Goal: Complete application form: Complete application form

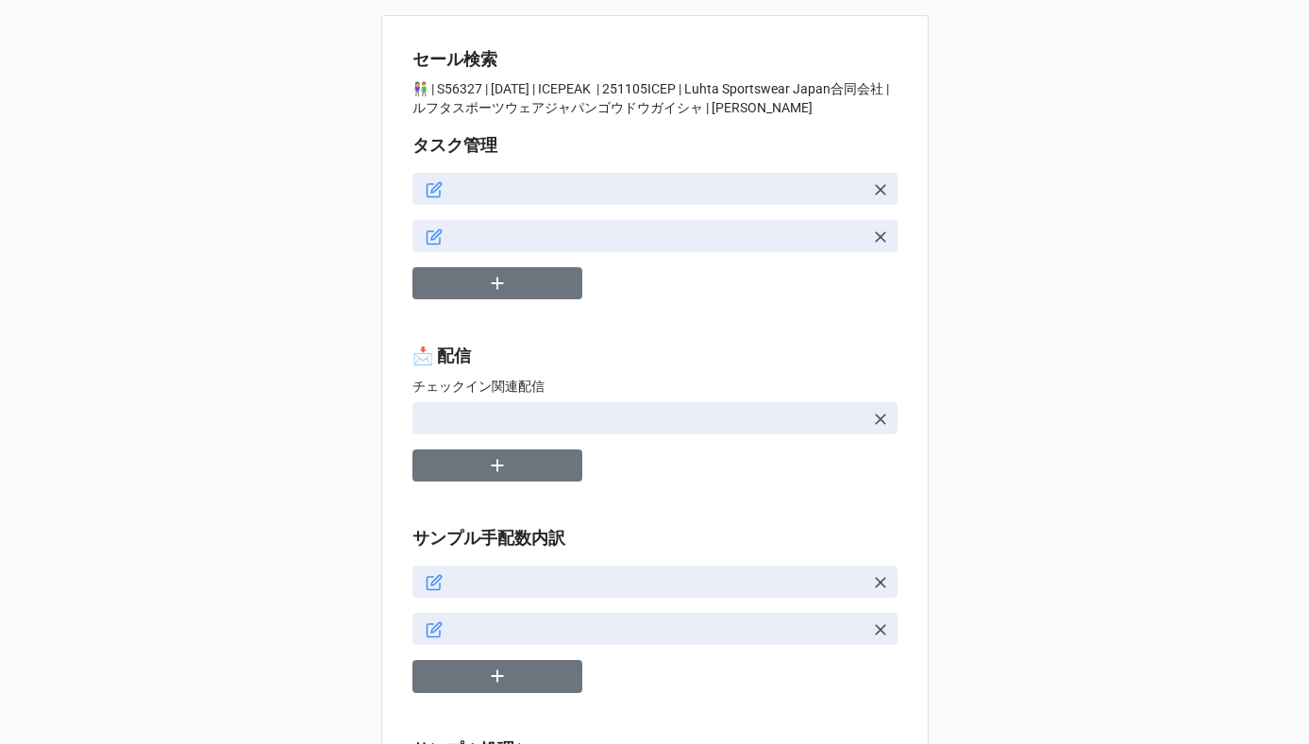
type textarea "x"
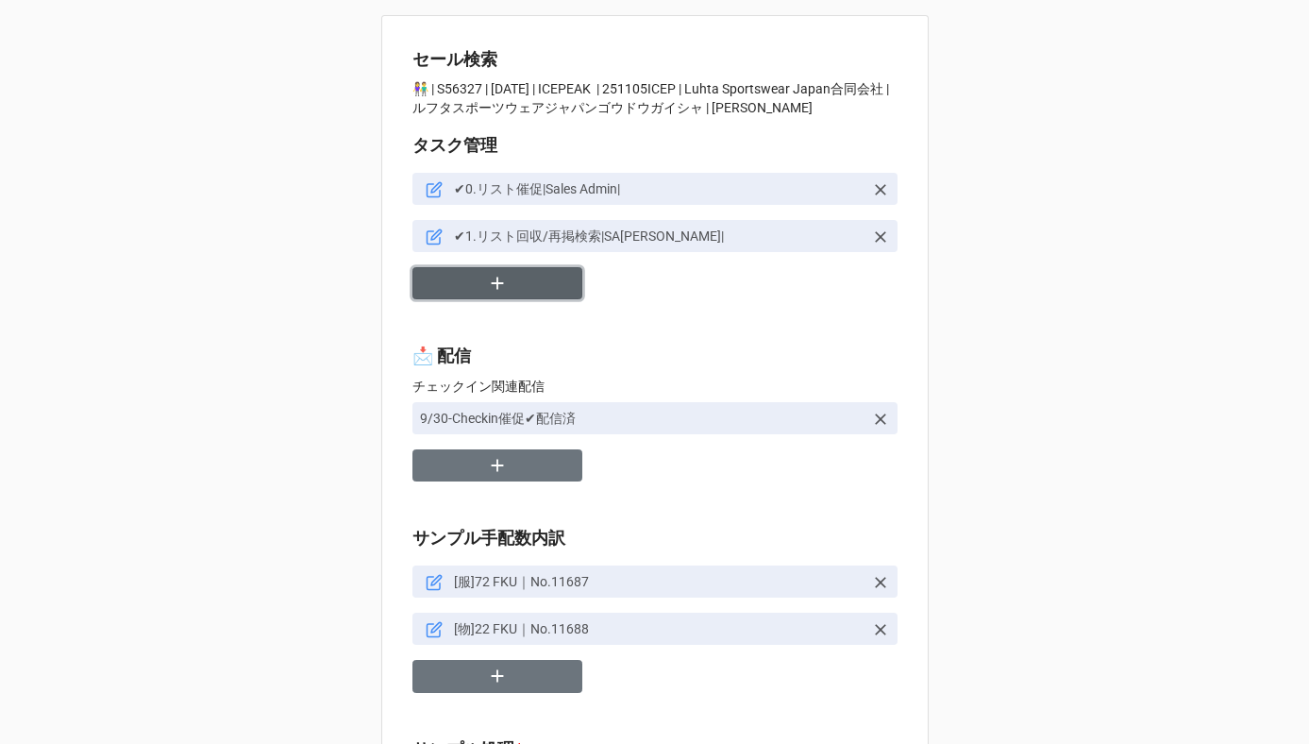
click at [479, 281] on button "button" at bounding box center [497, 283] width 170 height 33
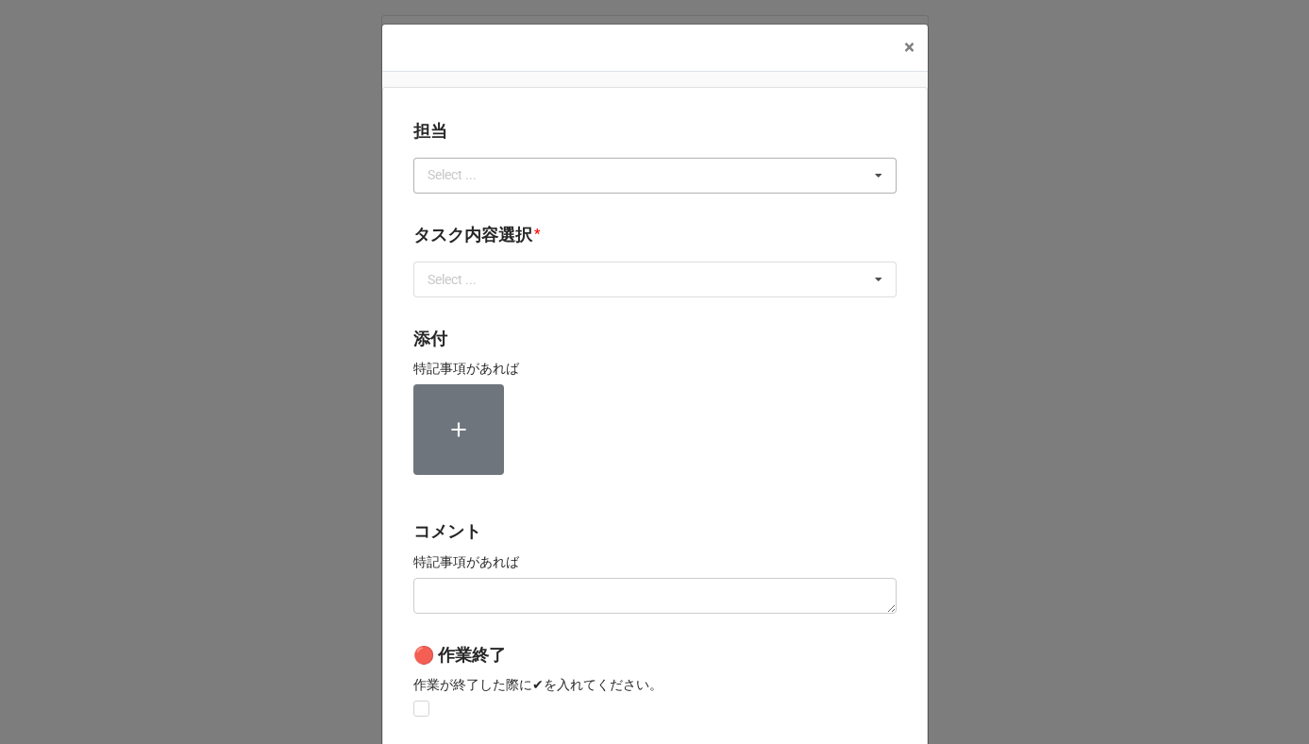
click at [490, 177] on div "Select ..." at bounding box center [463, 175] width 81 height 22
type input "[PERSON_NAME]"
click at [446, 210] on span "[PERSON_NAME]" at bounding box center [479, 210] width 101 height 15
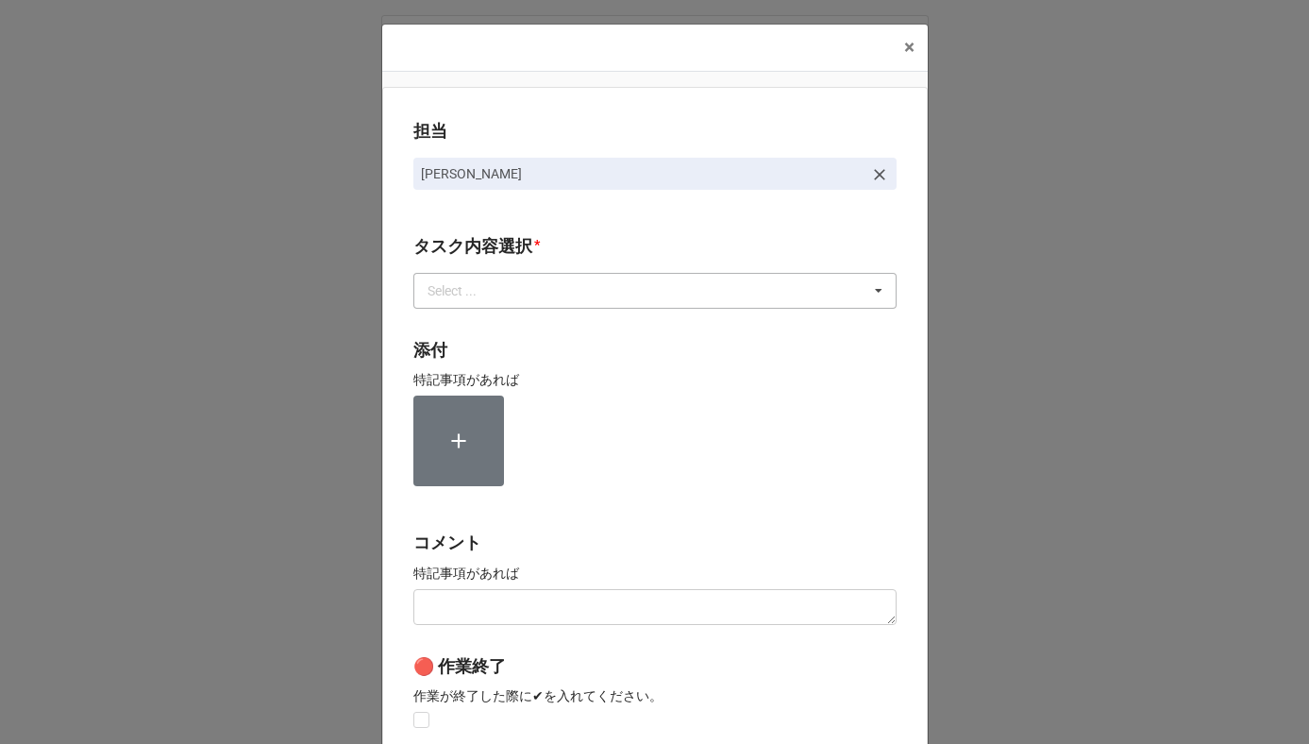
click at [446, 282] on div "Select ..." at bounding box center [463, 290] width 81 height 22
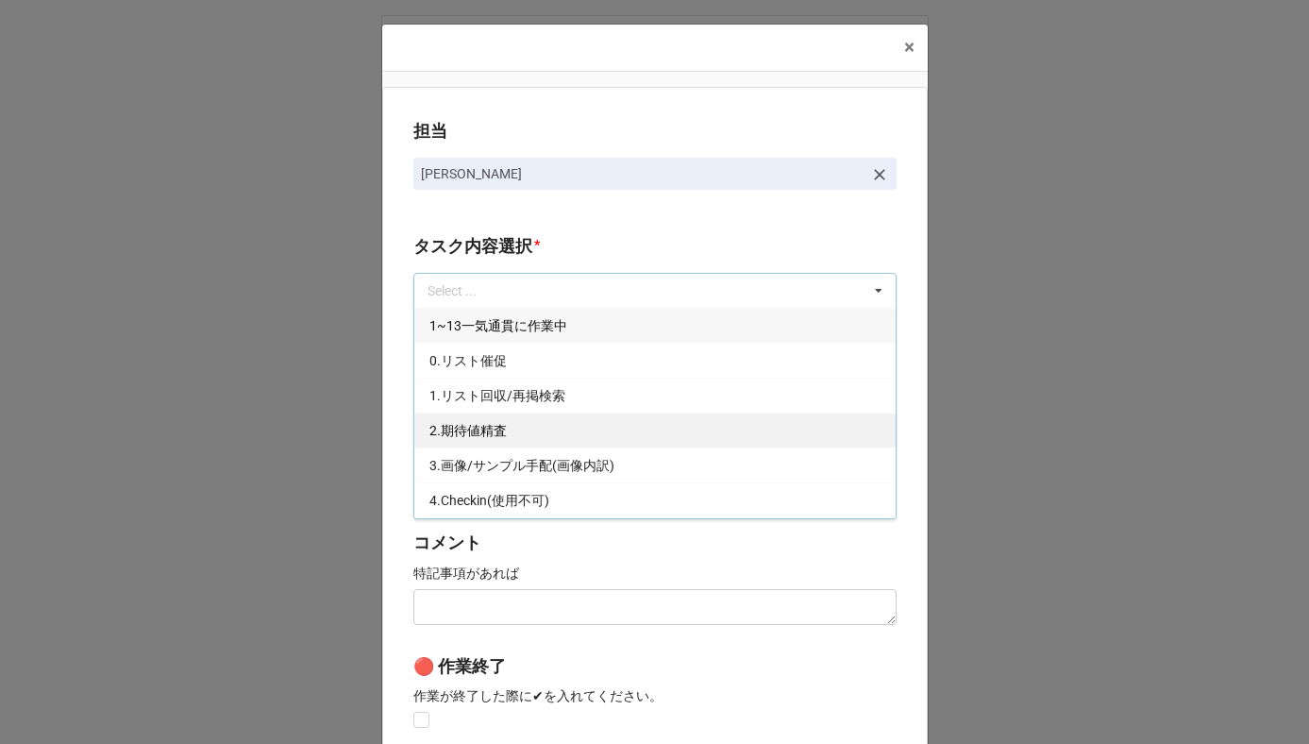
click at [454, 430] on span "2.期待値精査" at bounding box center [467, 430] width 77 height 15
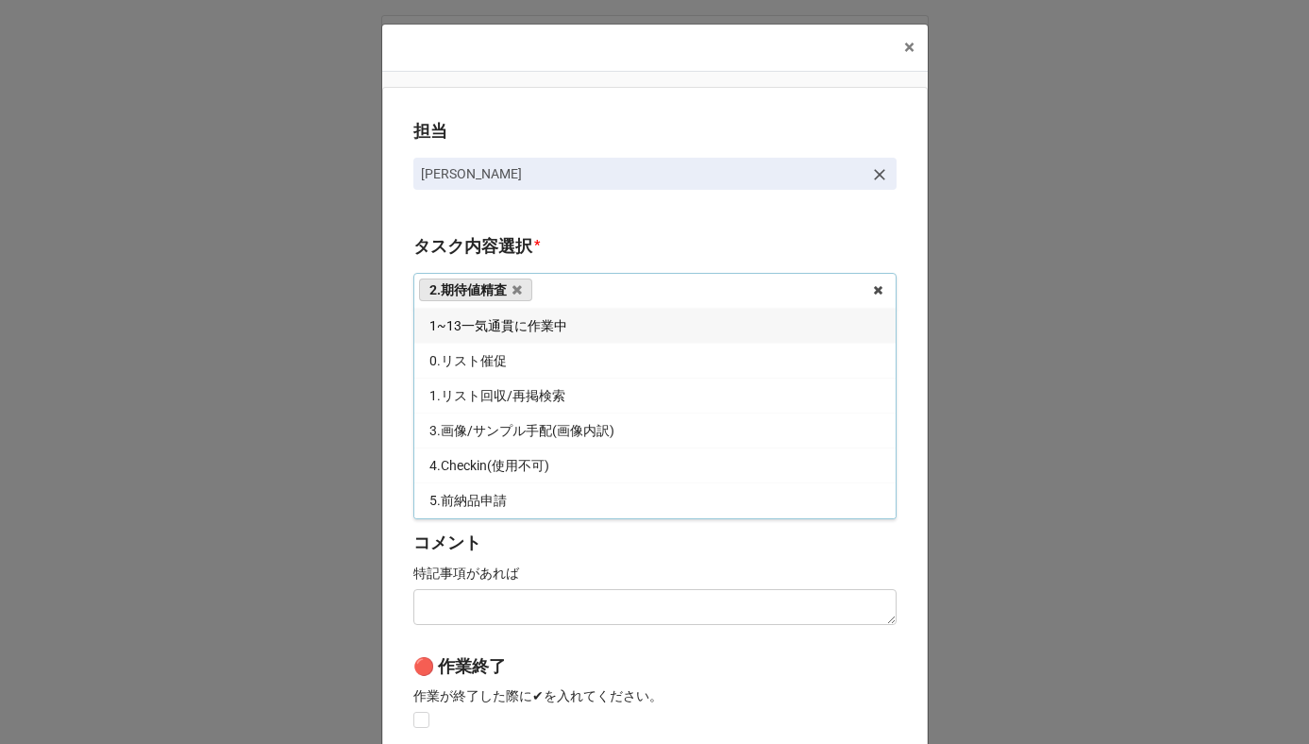
click at [392, 419] on div "担当 [PERSON_NAME] タスク内容選択 * 2.期待値精査 1~13一気通貫に作業中 0.リスト催促 1.リスト回収/再掲検索 3.画像/サンプル手…" at bounding box center [654, 467] width 545 height 761
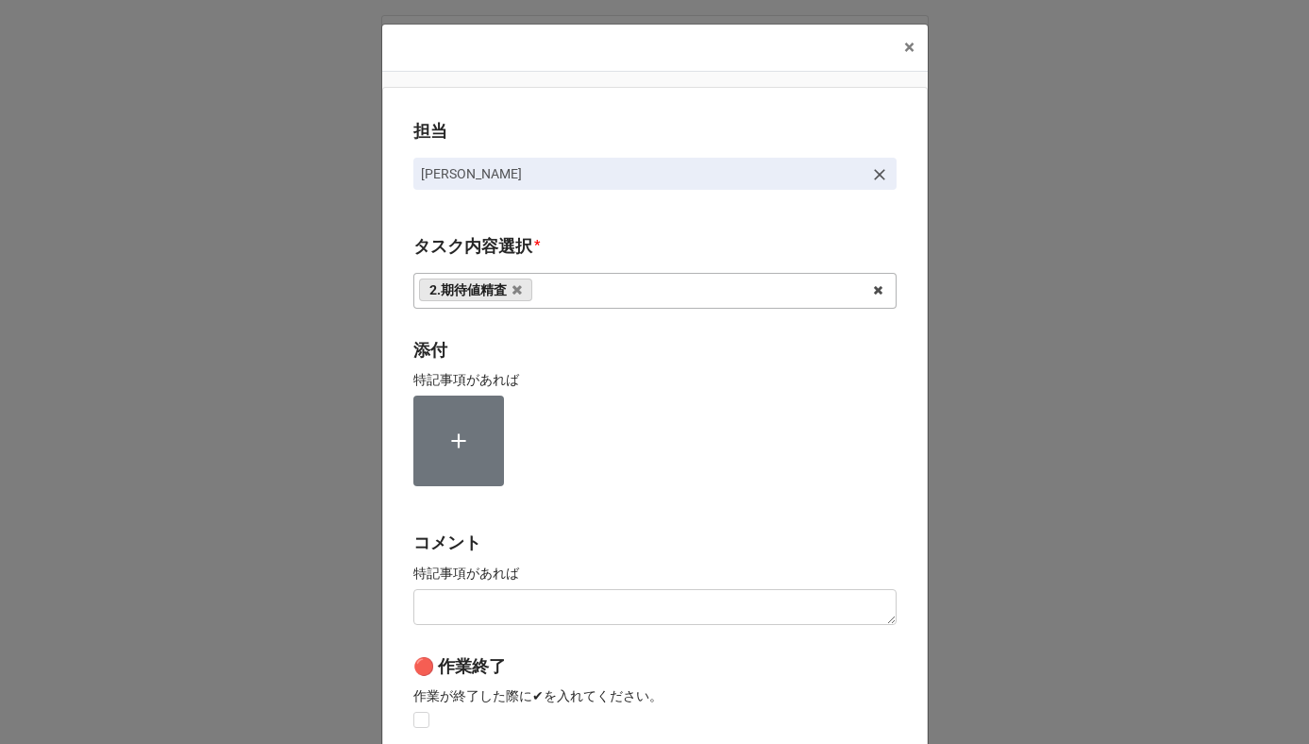
scroll to position [252, 0]
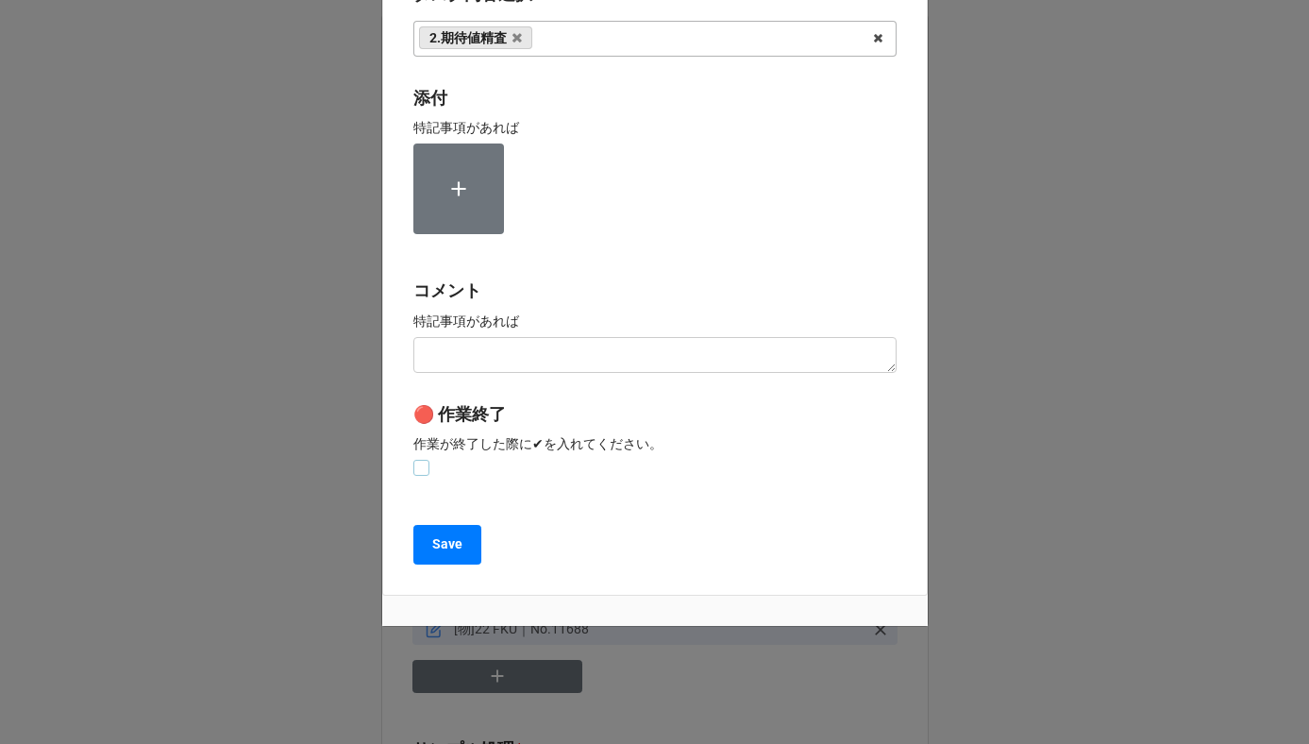
click at [413, 460] on label at bounding box center [421, 460] width 16 height 0
checkbox input "true"
click at [424, 546] on button "Save" at bounding box center [447, 545] width 68 height 40
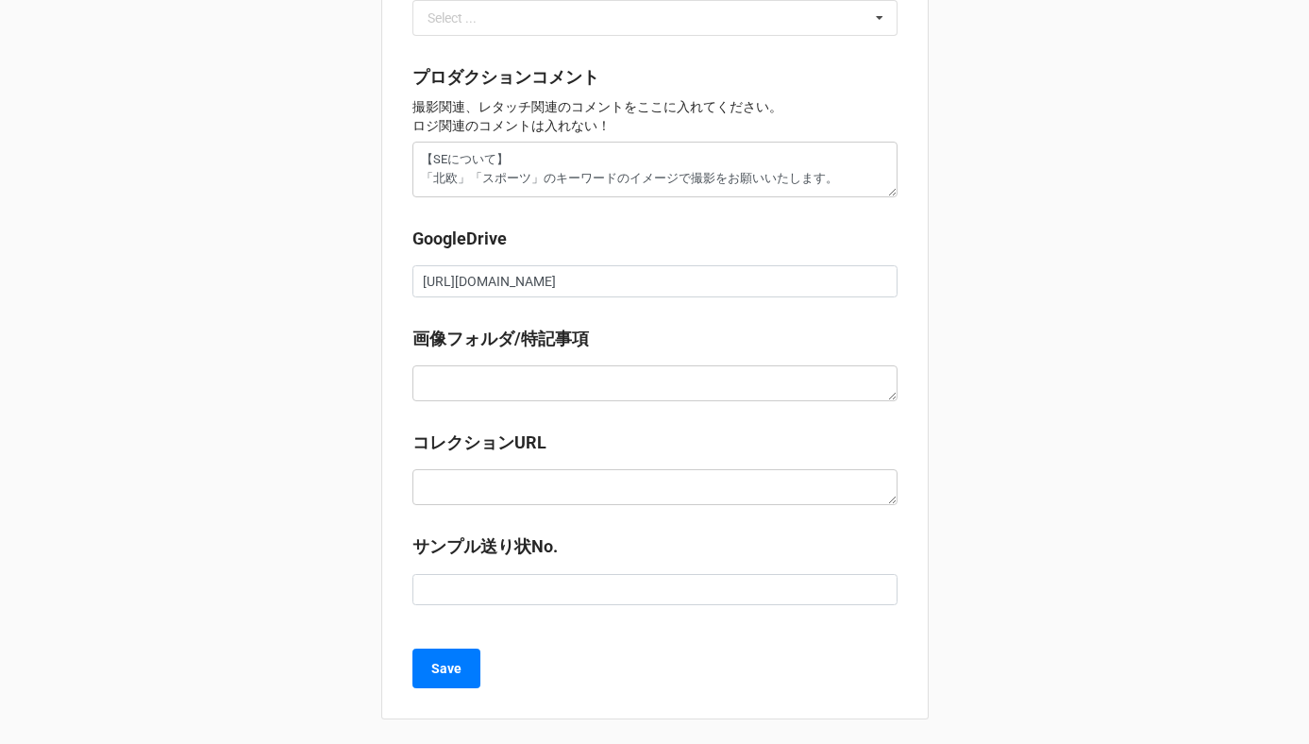
scroll to position [2120, 0]
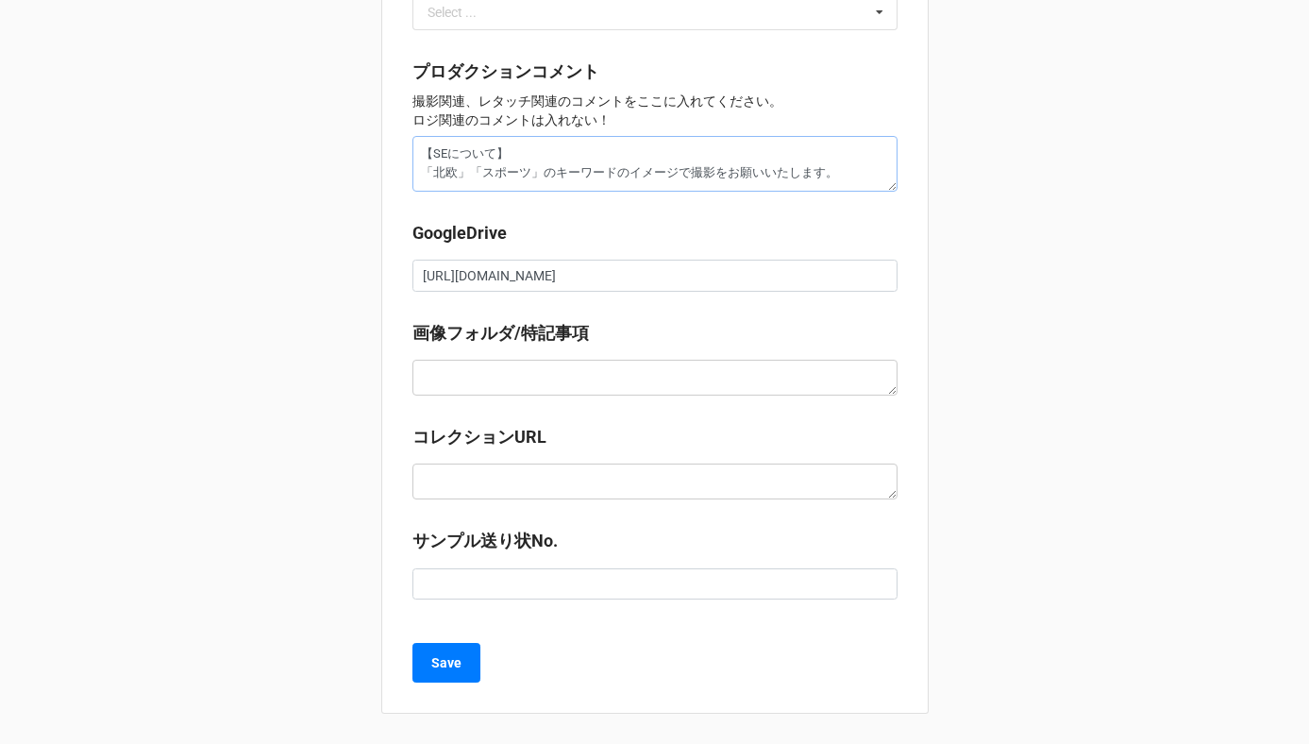
click at [846, 178] on textarea "【SEについて】 「北欧」「スポーツ」のキーワードのイメージで撮影をお願いいたします。" at bounding box center [654, 164] width 485 height 56
type textarea "x"
type textarea "【SEについて】 「北欧」「スポーツ」のキーワードのイメージで撮影をお願いいたします。"
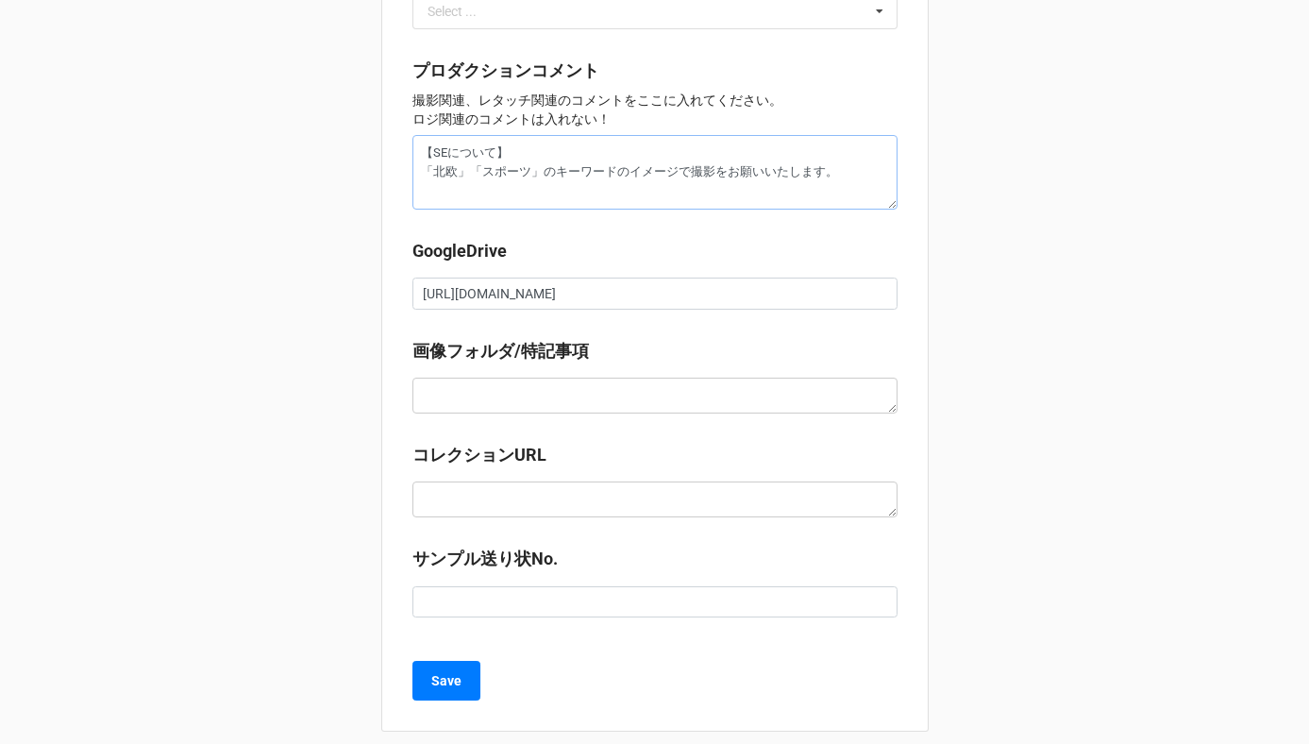
drag, startPoint x: 461, startPoint y: 175, endPoint x: 389, endPoint y: 175, distance: 72.7
type textarea "x"
type textarea "【SEについて】 「スポーツ」のキーワードのイメージで撮影をお願いいたします。"
click at [429, 194] on textarea "【SEについて】 「スポーツ」のキーワードのイメージで撮影をお願いいたします。" at bounding box center [654, 172] width 485 height 75
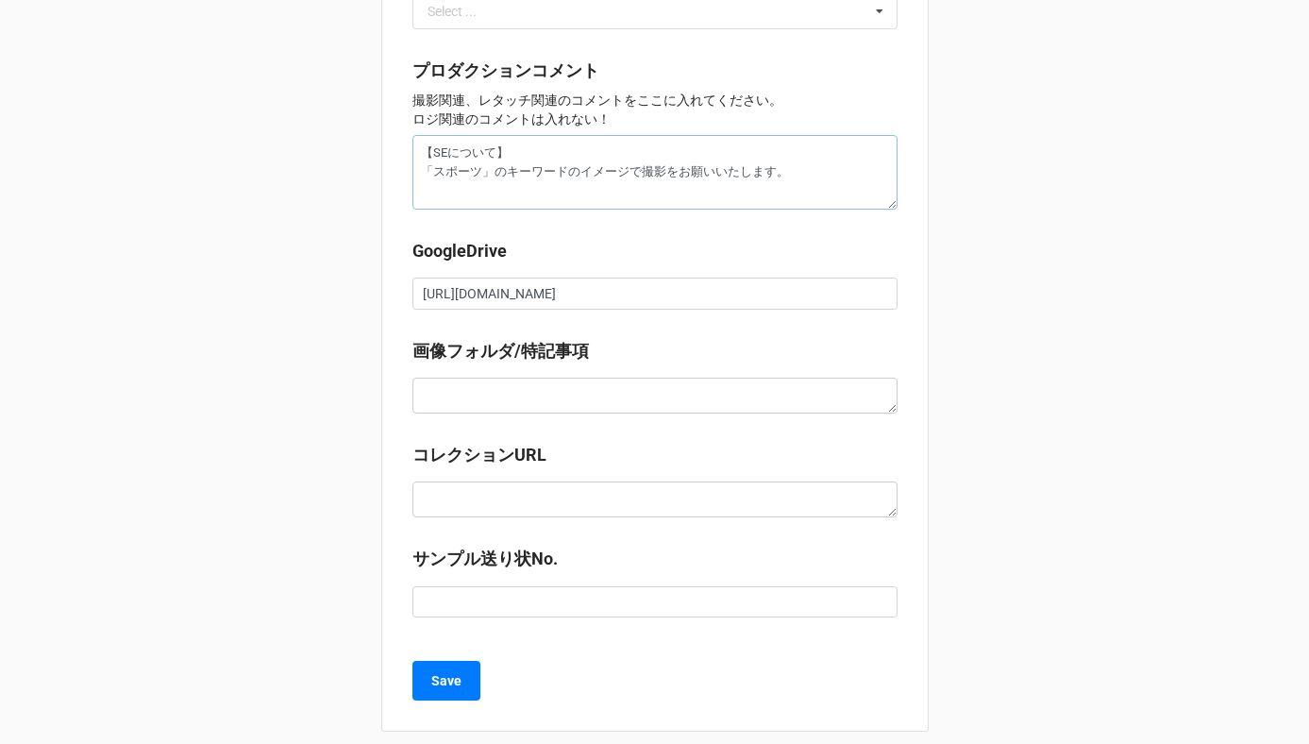
type textarea "x"
type textarea "【SEについて】 「スポーツ」のキーワードのイメージで撮影をお願いいたします。 W"
type textarea "x"
type textarea "【SEについて】 「スポーツ」のキーワードのイメージで撮影をお願いいたします。 WO"
type textarea "x"
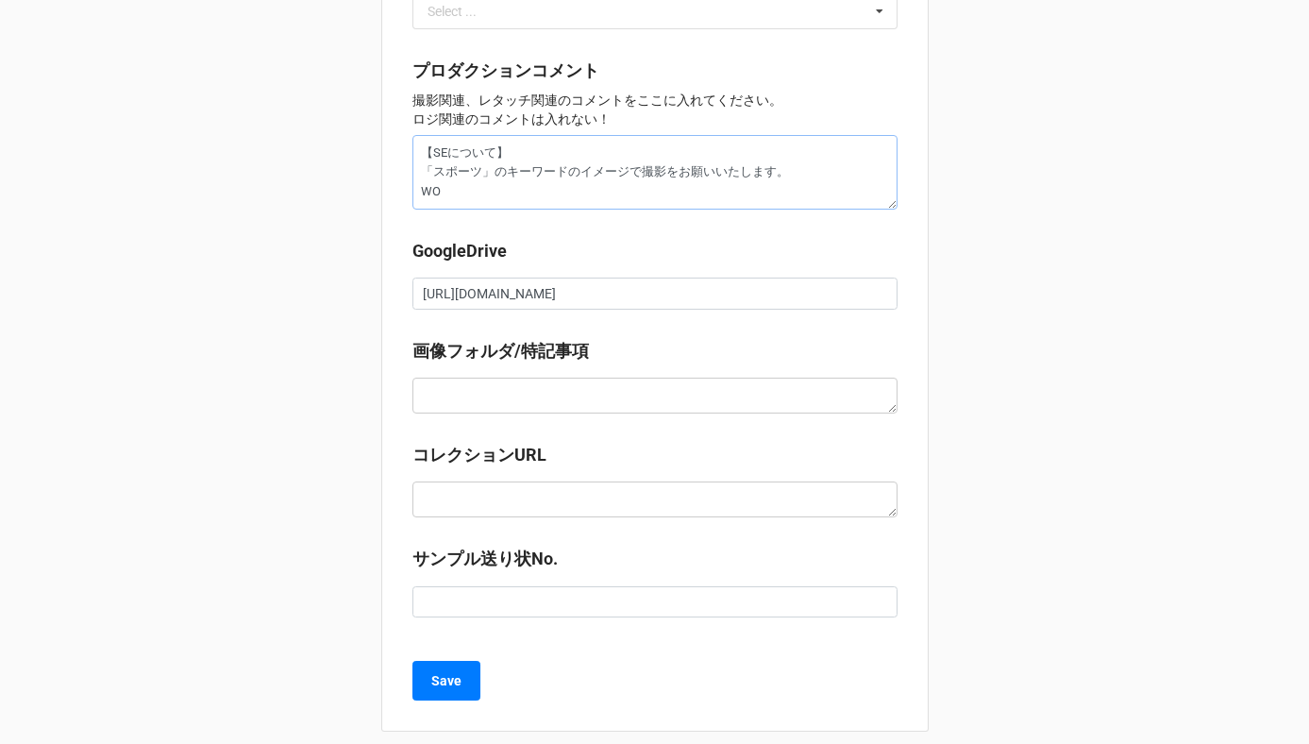
type textarea "【SEについて】 「スポーツ」のキーワードのイメージで撮影をお願いいたします。 WOM"
type textarea "x"
type textarea "【SEについて】 「スポーツ」のキーワードのイメージで撮影をお願いいたします。 WOME"
type textarea "x"
type textarea "【SEについて】 「スポーツ」のキーワードのイメージで撮影をお願いいたします。 WOMEN"
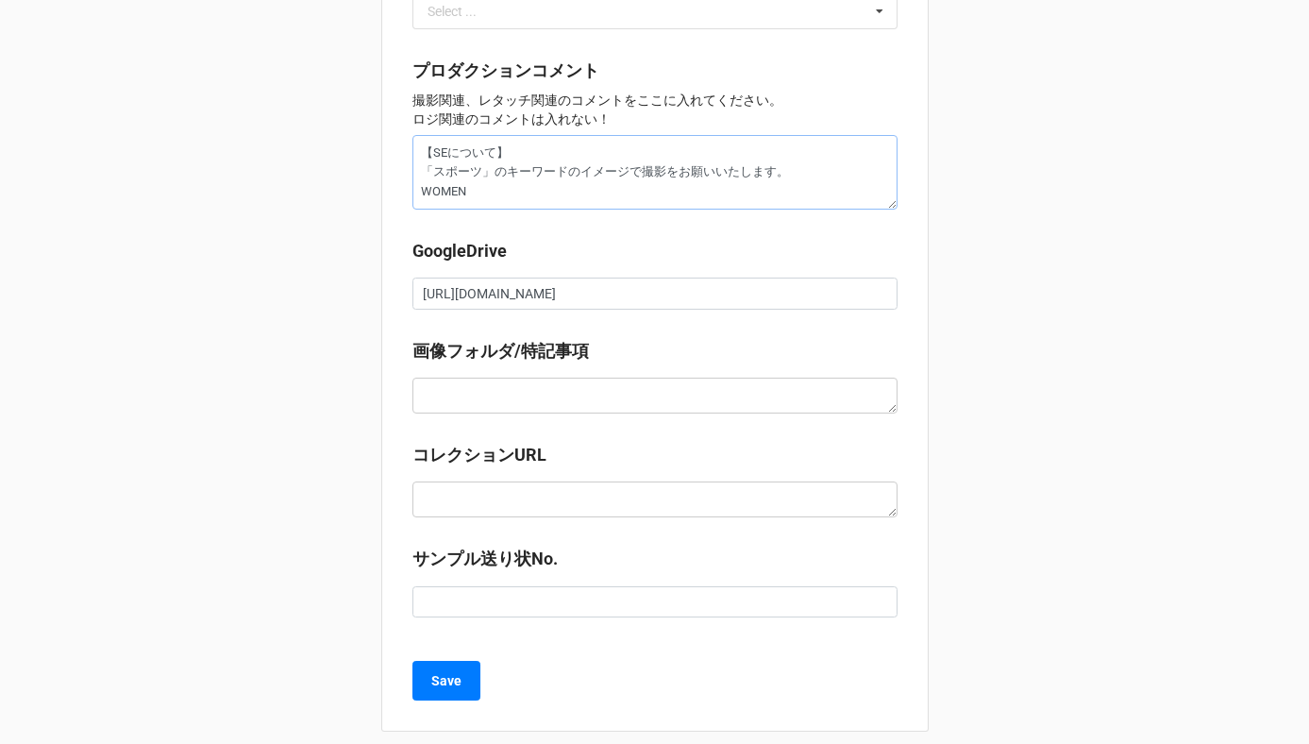
type textarea "x"
type textarea "【SEについて】 「スポーツ」のキーワードのイメージで撮影をお願いいたします。 WOMENと"
type textarea "x"
type textarea "【SEについて】 「スポーツ」のキーワードのイメージで撮影をお願いいたします。 WOMEN"
type textarea "x"
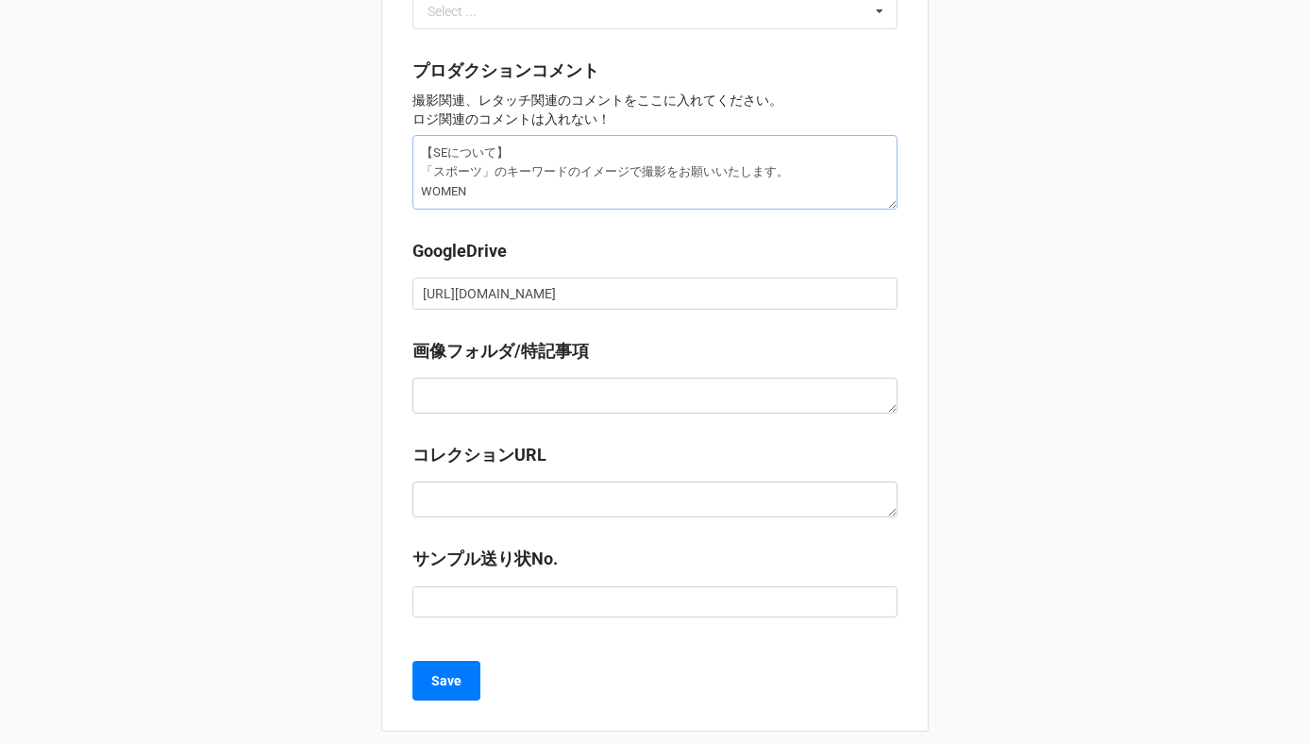
type textarea "【SEについて】 「スポーツ」のキーワードのイメージで撮影をお願いいたします。 WOME"
type textarea "x"
type textarea "【SEについて】 「スポーツ」のキーワードのイメージで撮影をお願いいたします。 WOM"
type textarea "x"
type textarea "【SEについて】 「スポーツ」のキーワードのイメージで撮影をお願いいたします。 WO"
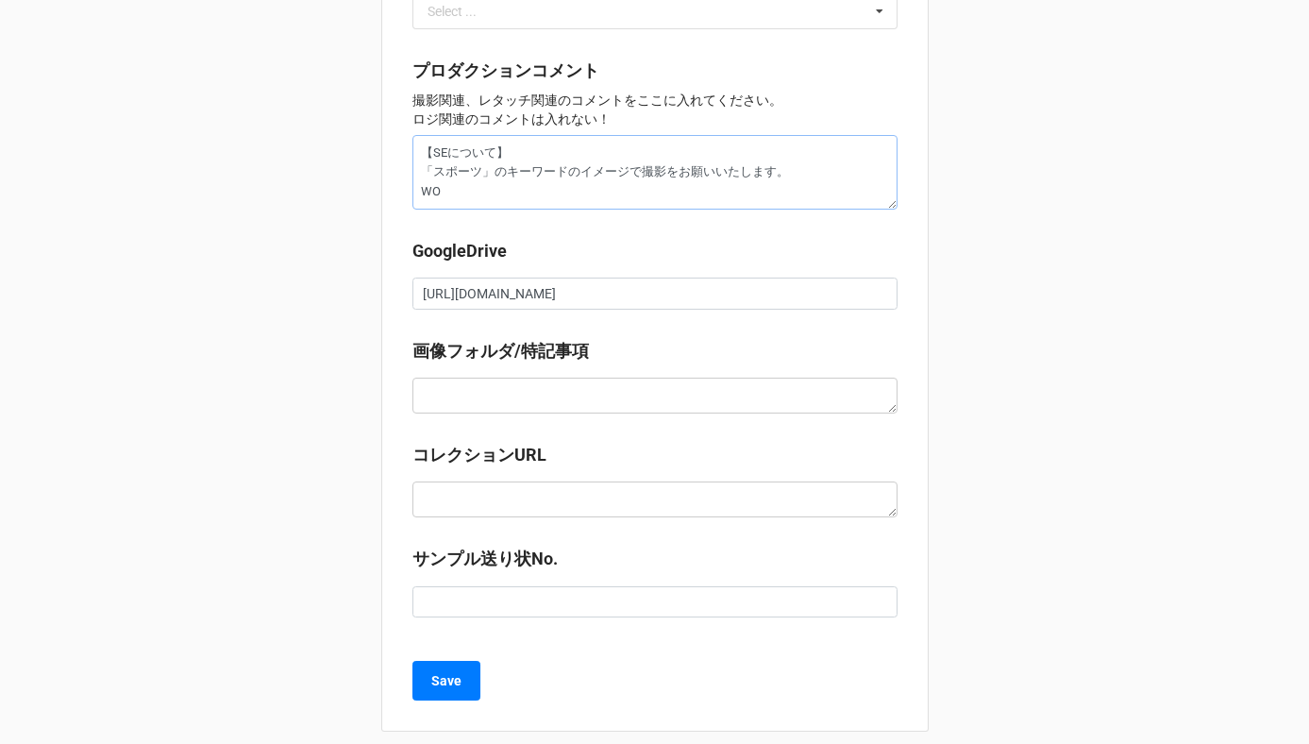
type textarea "x"
type textarea "【SEについて】 「スポーツ」のキーワードのイメージで撮影をお願いいたします。 W"
type textarea "x"
type textarea "【SEについて】 「スポーツ」のキーワードのイメージで撮影をお願いいたします。"
type textarea "x"
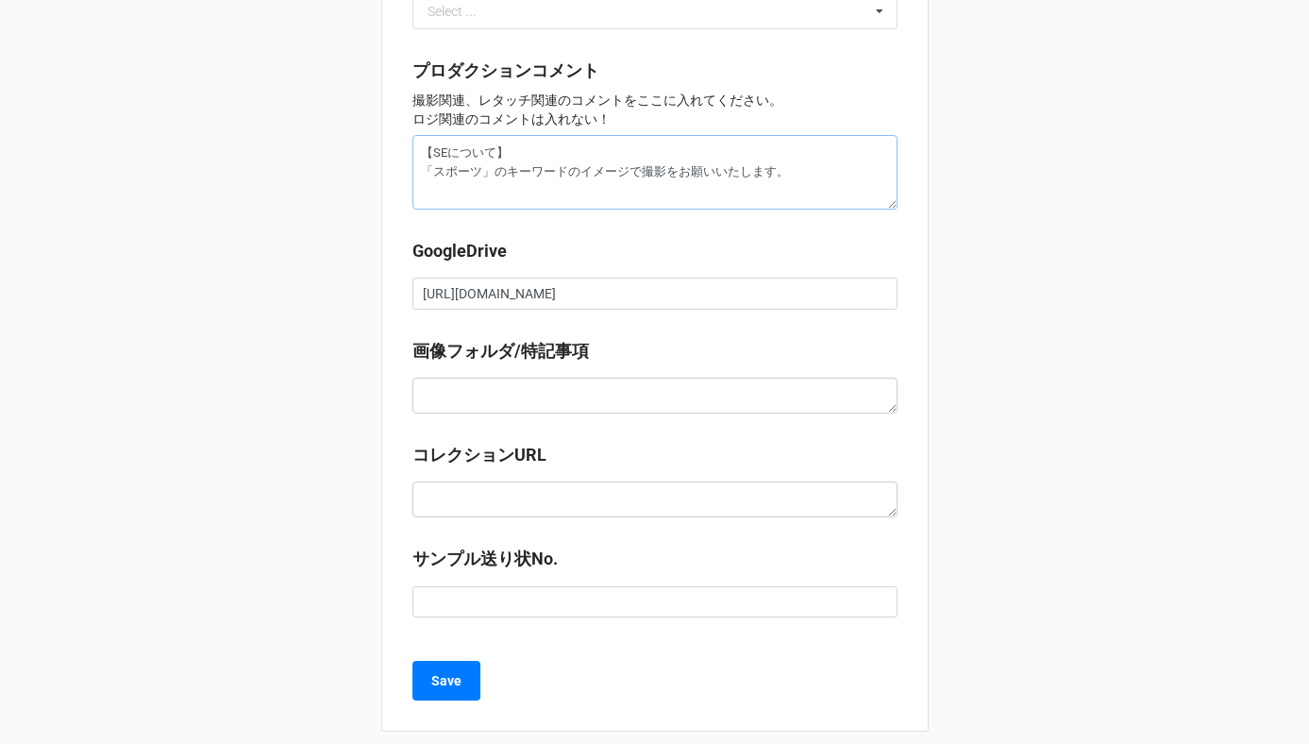
type textarea "【SEについて】 「スポーツ」のキーワードのイメージで撮影をお願いいたします。 M"
type textarea "x"
type textarea "【SEについて】 「スポーツ」のキーワードのイメージで撮影をお願いいたします。 ME"
type textarea "x"
type textarea "【SEについて】 「スポーツ」のキーワードのイメージで撮影をお願いいたします。 MEN"
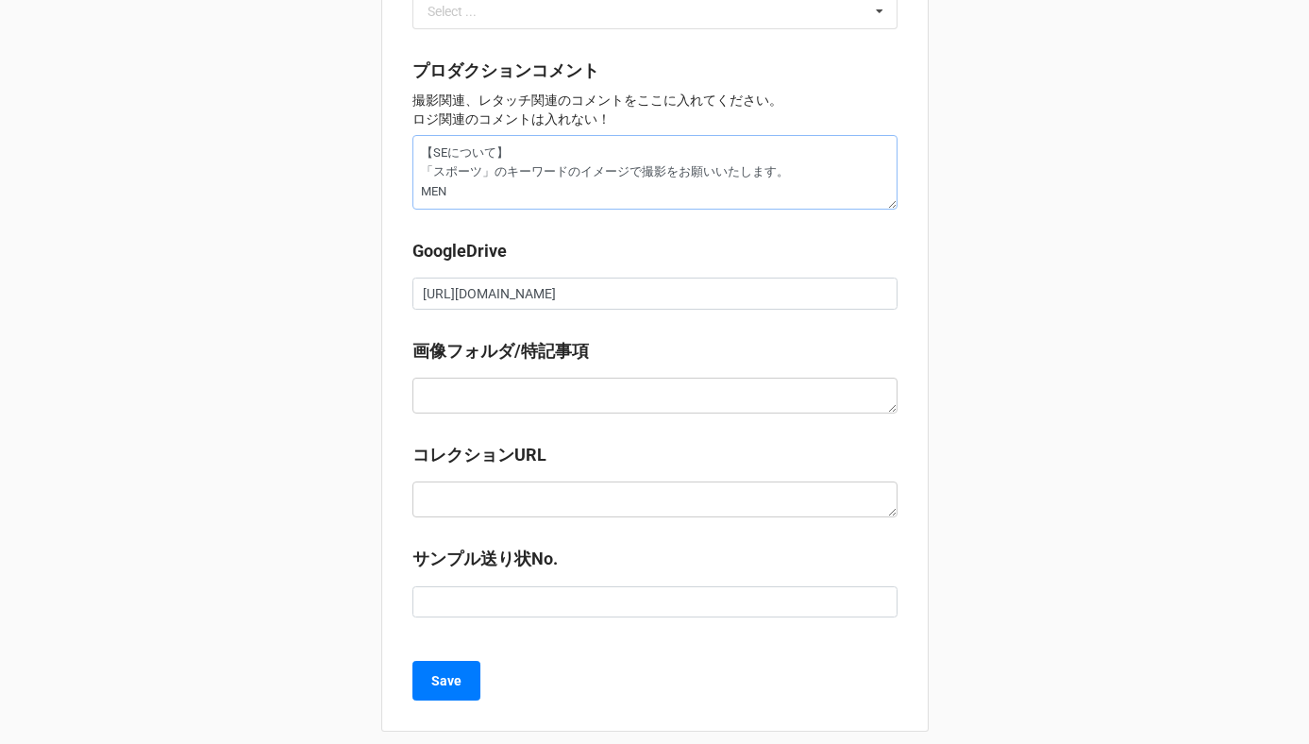
type textarea "x"
type textarea "【SEについて】 「スポーツ」のキーワードのイメージで撮影をお願いいたします。 MENと"
type textarea "x"
type textarea "【SEについて】 「スポーツ」のキーワードのイメージで撮影をお願いいたします。 MENとWO"
type textarea "x"
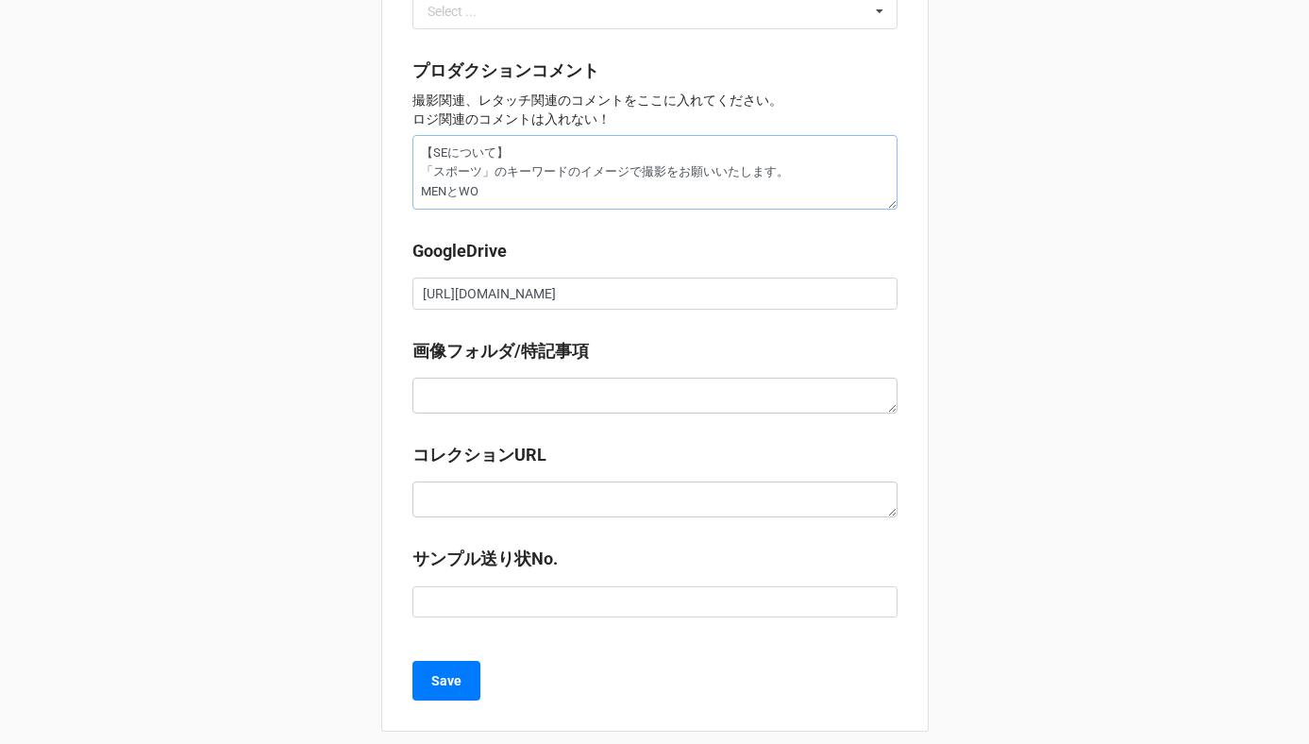
type textarea "【SEについて】 「スポーツ」のキーワードのイメージで撮影をお願いいたします。 MENとWOM"
type textarea "x"
type textarea "【SEについて】 「スポーツ」のキーワードのイメージで撮影をお願いいたします。 MENとWOME"
type textarea "x"
type textarea "【SEについて】 「スポーツ」のキーワードのイメージで撮影をお願いいたします。 MENとWOMEN"
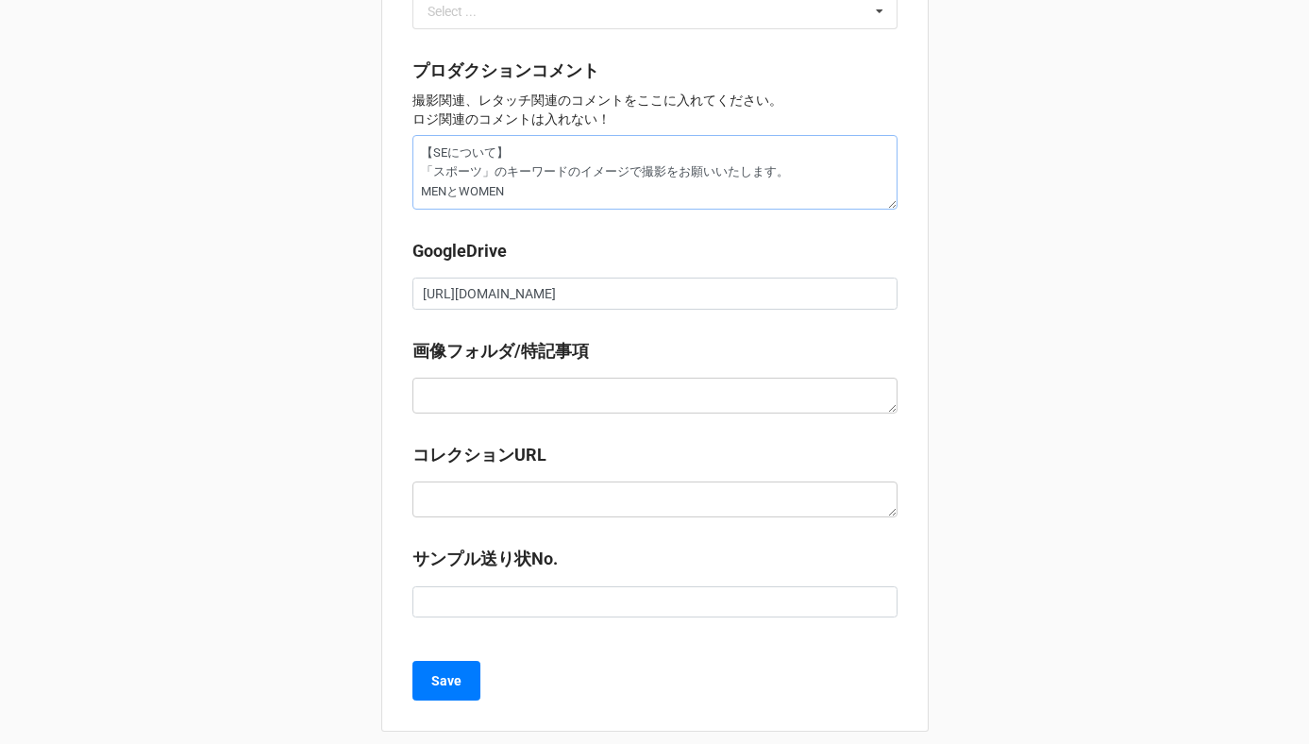
type textarea "x"
type textarea "【SEについて】 「スポーツ」のキーワードのイメージで撮影をお願いいたします。 MENとWOMENの"
type textarea "x"
type textarea "【SEについて】 「スポーツ」のキーワードのイメージで撮影をお願いいたします。 MENとWOMENのあ"
type textarea "x"
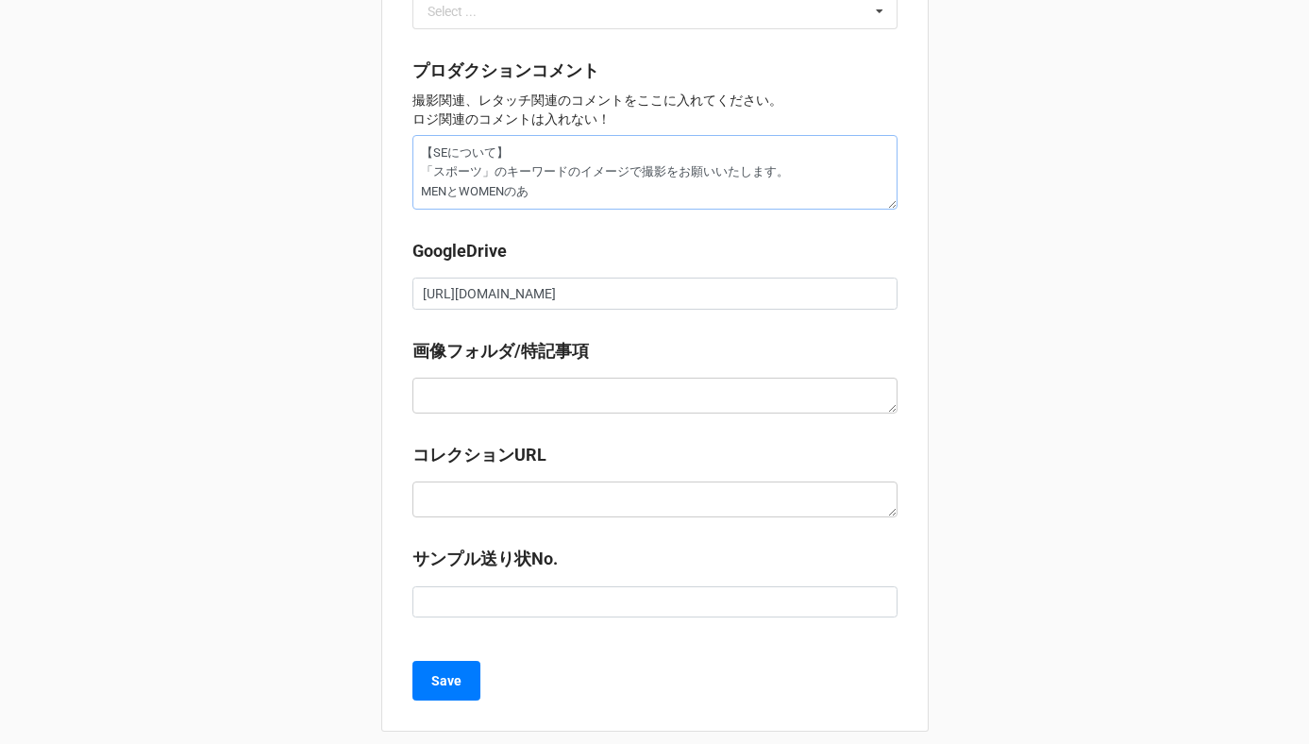
type textarea "【SEについて】 「スポーツ」のキーワードのイメージで撮影をお願いいたします。 MENとWOMENのあい"
type textarea "x"
type textarea "【SEについて】 「スポーツ」のキーワードのイメージで撮影をお願いいたします。 MENとWOMENのあいて"
type textarea "x"
type textarea "【SEについて】 「スポーツ」のキーワードのイメージで撮影をお願いいたします。 MENとWOMENのアイテム"
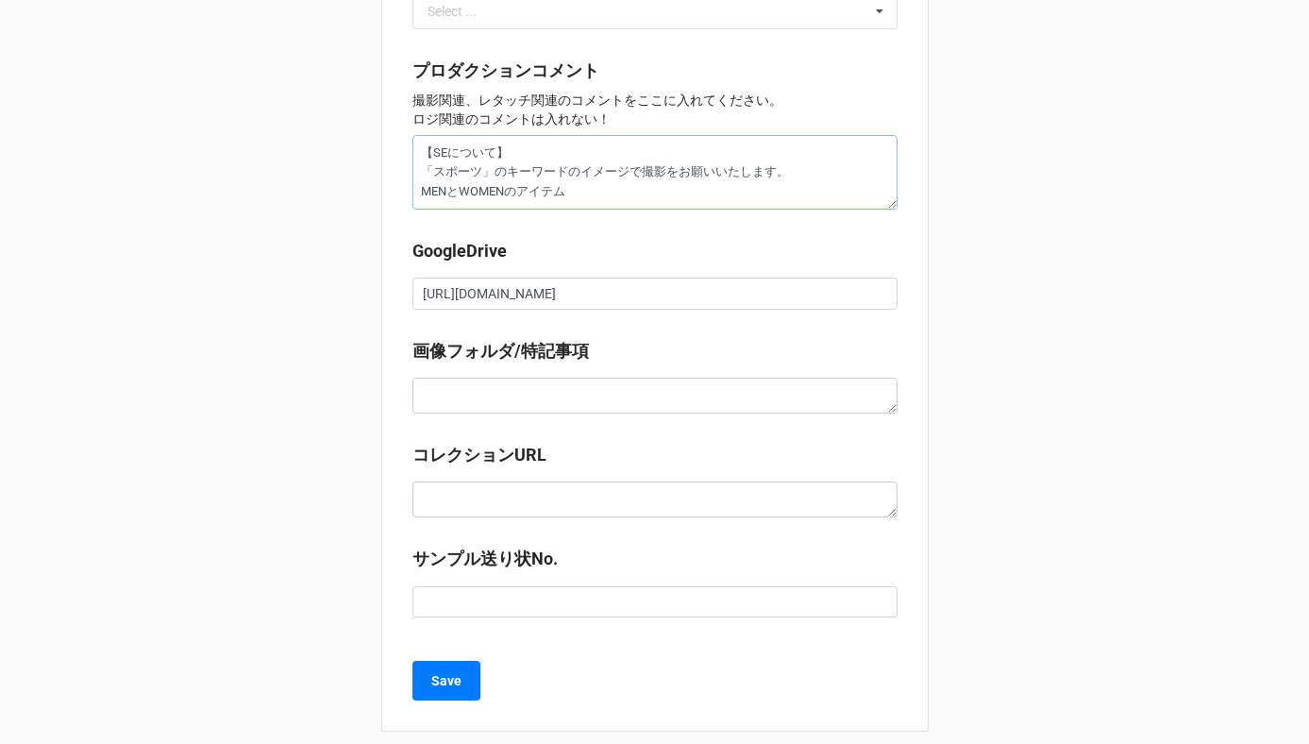
type textarea "x"
type textarea "【SEについて】 「スポーツ」のキーワードのイメージで撮影をお願いいたします。 MENとWOMENのアイテムを"
type textarea "x"
type textarea "【SEについて】 「スポーツ」のキーワードのイメージで撮影をお願いいたします。 MENとWOMENのアイテムをs"
type textarea "x"
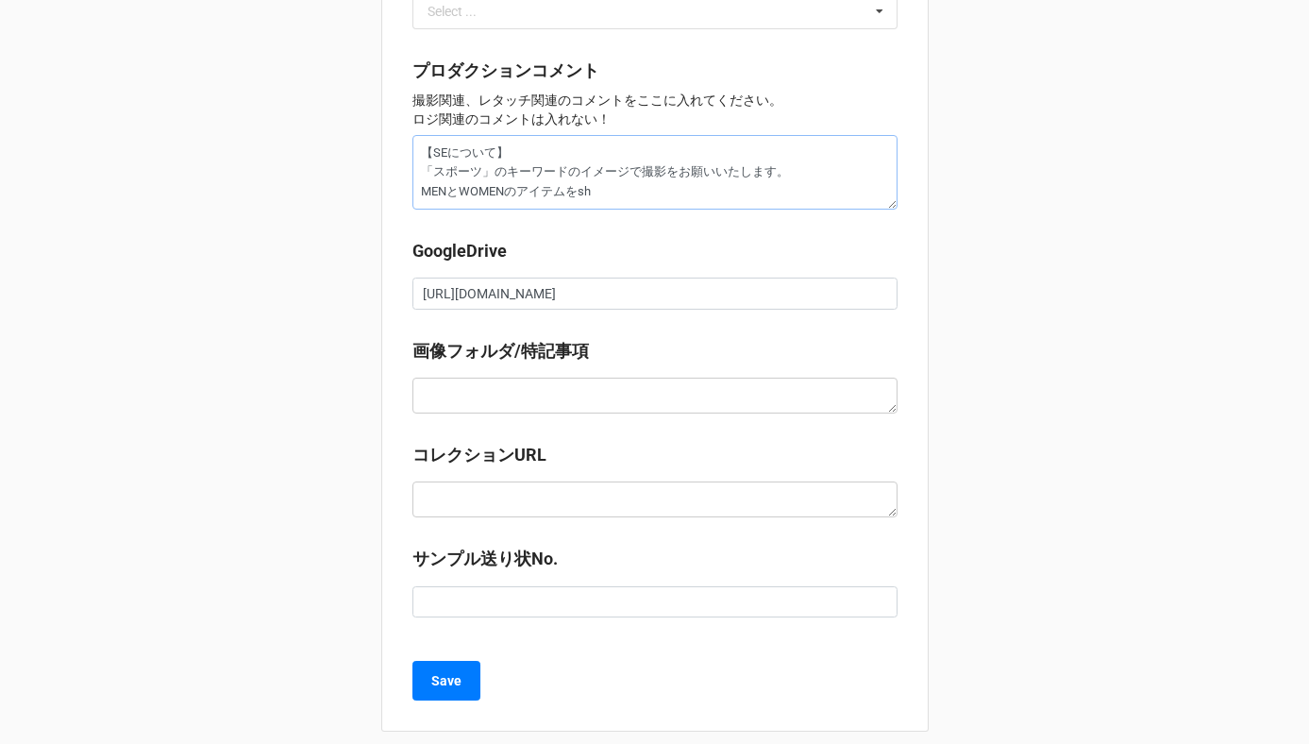
type textarea "【SEについて】 「スポーツ」のキーワードのイメージで撮影をお願いいたします。 MENとWOMENのアイテムをし"
type textarea "x"
type textarea "【SEについて】 「スポーツ」のキーワードのイメージで撮影をお願いいたします。 MENとWOMENのアイテムをしよ"
type textarea "x"
type textarea "【SEについて】 「スポーツ」のキーワードのイメージで撮影をお願いいたします。 MENとWOMENのアイテムを使用"
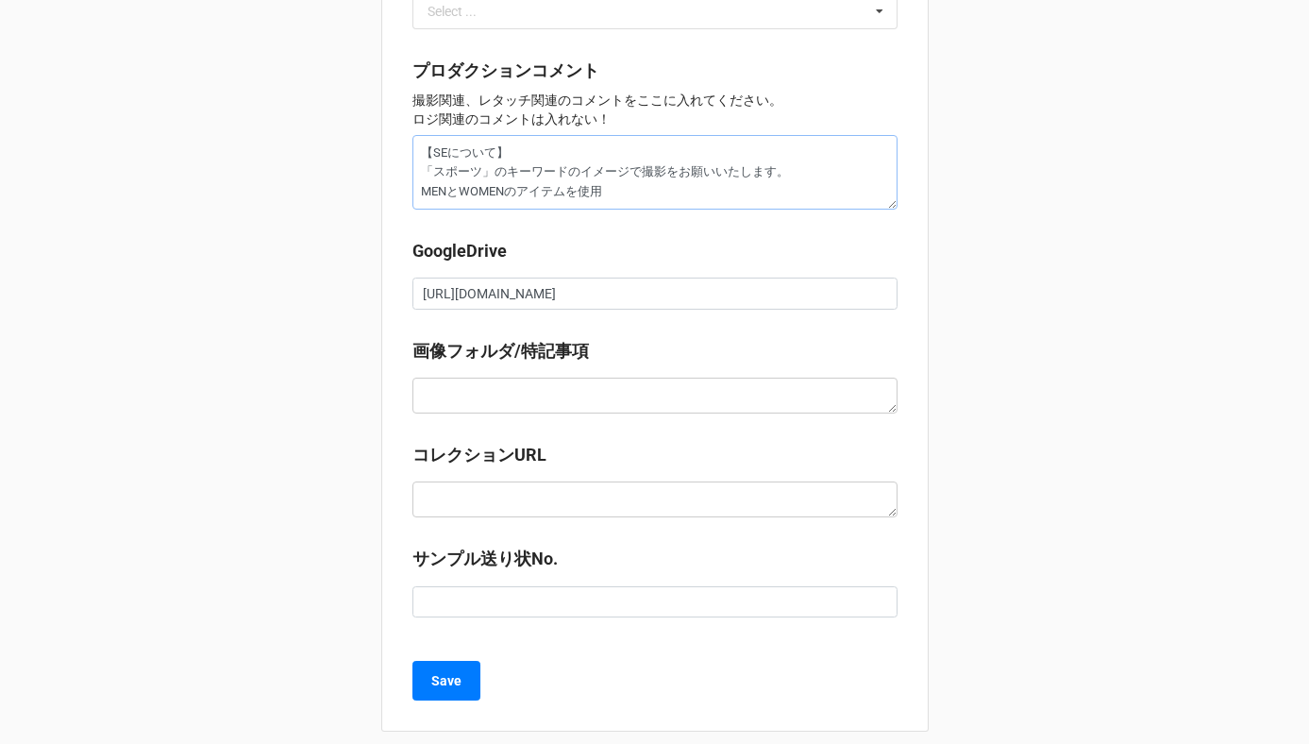
type textarea "x"
type textarea "【SEについて】 「スポーツ」のキーワードのイメージで撮影をお願いいたします。 MENとWOMENのアイテムを使用sh"
type textarea "x"
type textarea "【SEについて】 「スポーツ」のキーワードのイメージで撮影をお願いいたします。 MENとWOMENのアイテムを使用し"
type textarea "x"
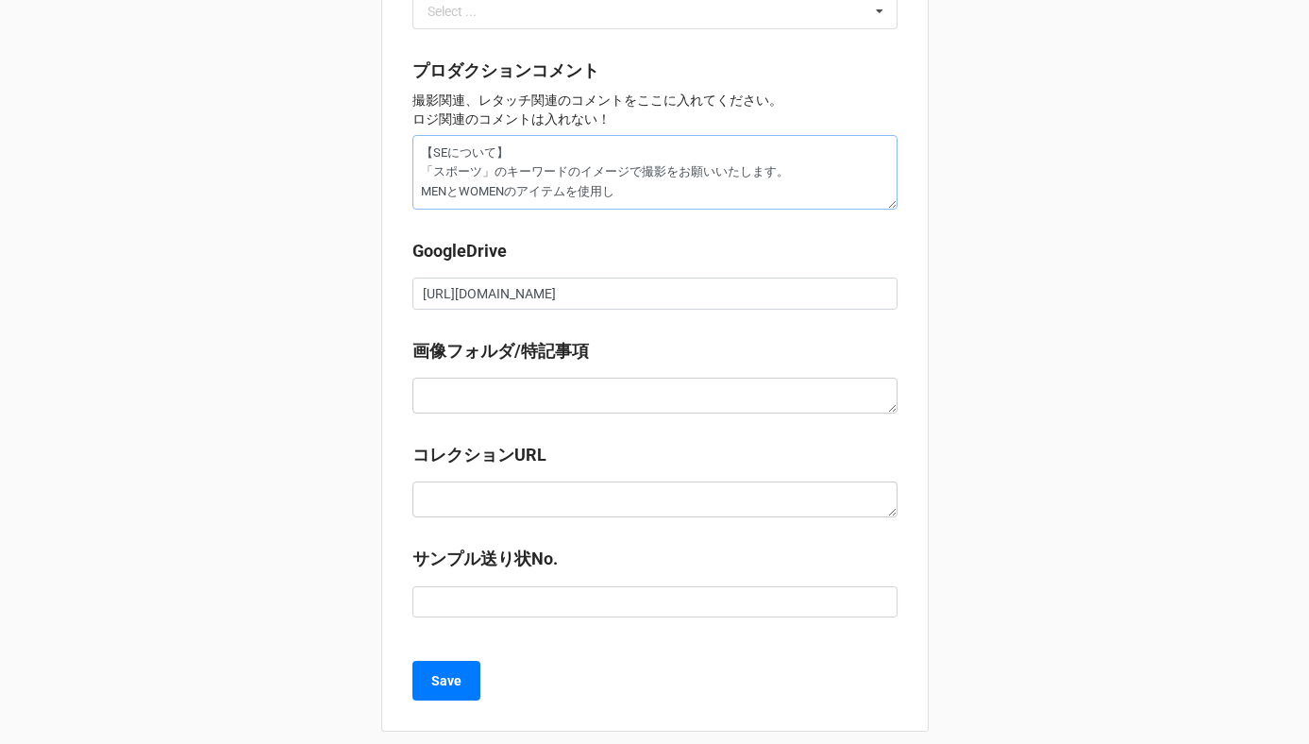
type textarea "【SEについて】 「スポーツ」のキーワードのイメージで撮影をお願いいたします。 MENとWOMENのアイテムを使用しt"
type textarea "x"
type textarea "【SEについて】 「スポーツ」のキーワードのイメージで撮影をお願いいたします。 MENとWOMENのアイテムを使用して"
type textarea "x"
type textarea "【SEについて】 「スポーツ」のキーワードのイメージで撮影をお願いいたします。 MENとWOMENのアイテムを使用してゆ"
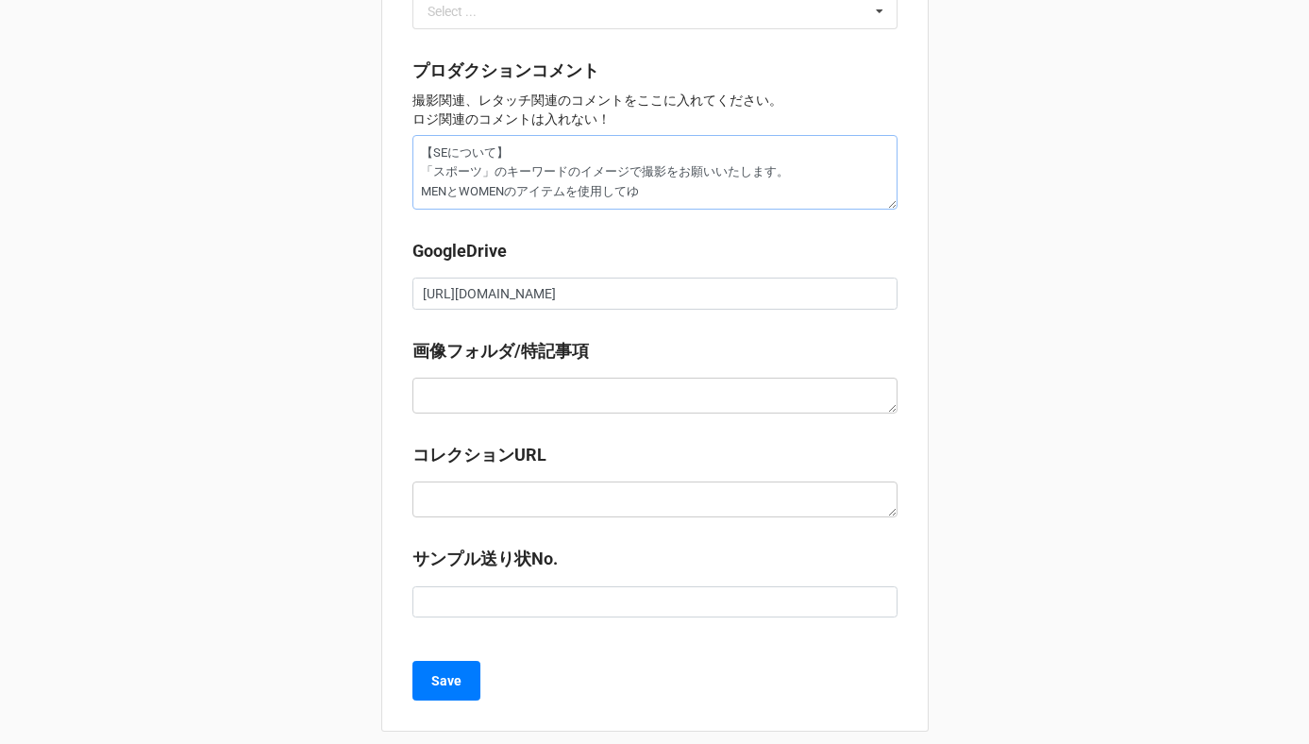
type textarea "x"
type textarea "【SEについて】 「スポーツ」のキーワードのイメージで撮影をお願いいたします。 MENとWOMENのアイテムを使用してゆn"
type textarea "x"
type textarea "【SEについて】 「スポーツ」のキーワードのイメージで撮影をお願いいたします。 MENとWOMENのアイテムを使用してゆに"
type textarea "x"
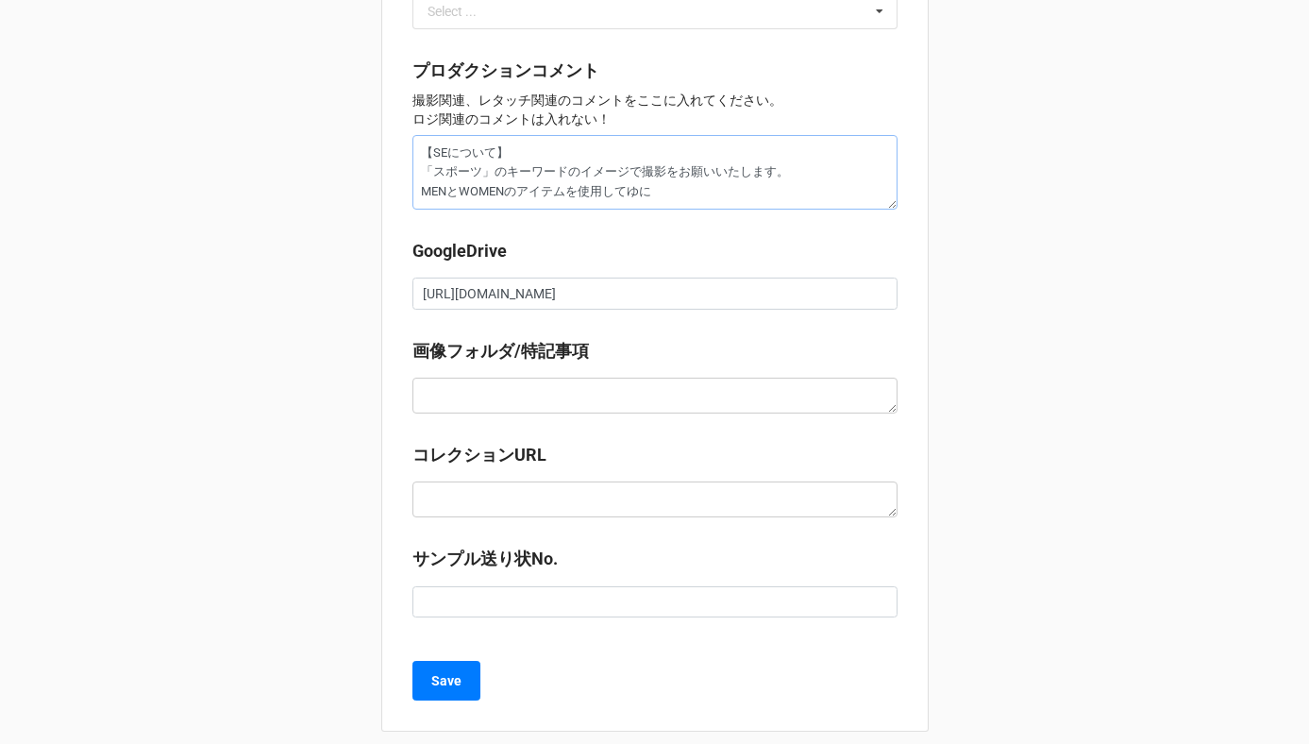
type textarea "【SEについて】 「スポーツ」のキーワードのイメージで撮影をお願いいたします。 MENとWOMENのアイテムを使用してゆにs"
type textarea "x"
type textarea "【SEについて】 「スポーツ」のキーワードのイメージで撮影をお願いいたします。 MENとWOMENのアイテムを使用してユニセ"
type textarea "x"
type textarea "【SEについて】 「スポーツ」のキーワードのイメージで撮影をお願いいたします。 MENとWOMENのアイテムを使用してユニセk"
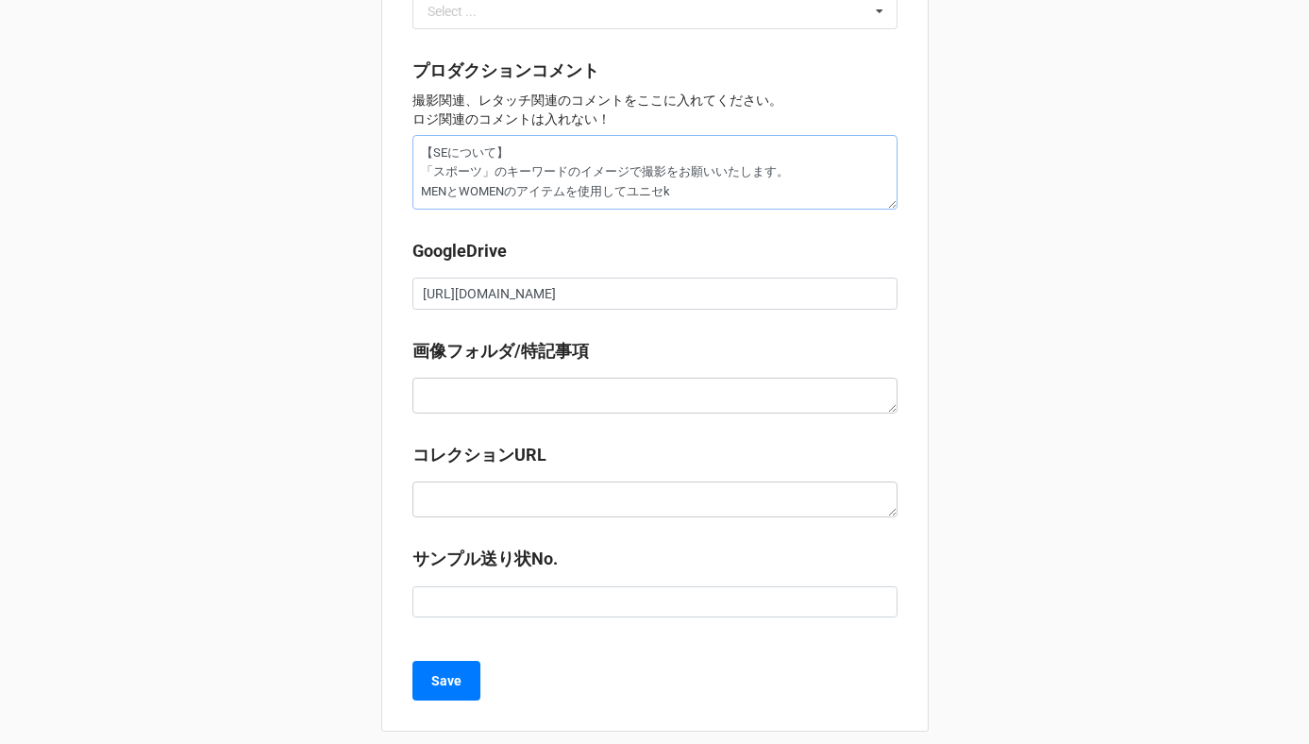
type textarea "x"
type textarea "【SEについて】 「スポーツ」のキーワードのイメージで撮影をお願いいたします。 MENとWOMENのアイテムを使用してユニセッk"
type textarea "x"
type textarea "【SEについて】 「スポーツ」のキーワードのイメージで撮影をお願いいたします。 MENとWOMENのアイテムを使用してユニセック"
type textarea "x"
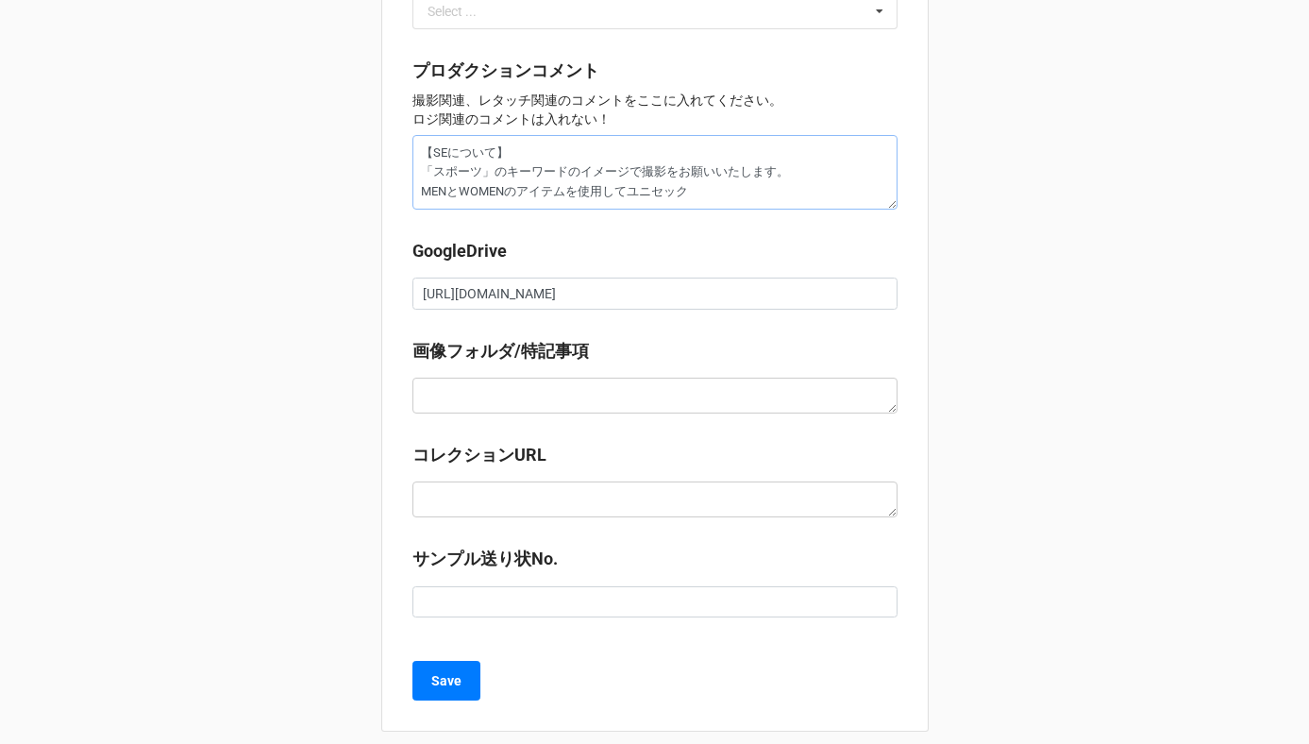
type textarea "【SEについて】 「スポーツ」のキーワードのイメージで撮影をお願いいたします。 MENとWOMENのアイテムを使用してユニセックs"
type textarea "x"
type textarea "【SEについて】 「スポーツ」のキーワードのイメージで撮影をお願いいたします。 MENとWOMENのアイテムを使用してユニセックス"
type textarea "x"
type textarea "【SEについて】 「スポーツ」のキーワードのイメージで撮影をお願いいたします。 MENとWOMENのアイテムを使用してユニセックスか"
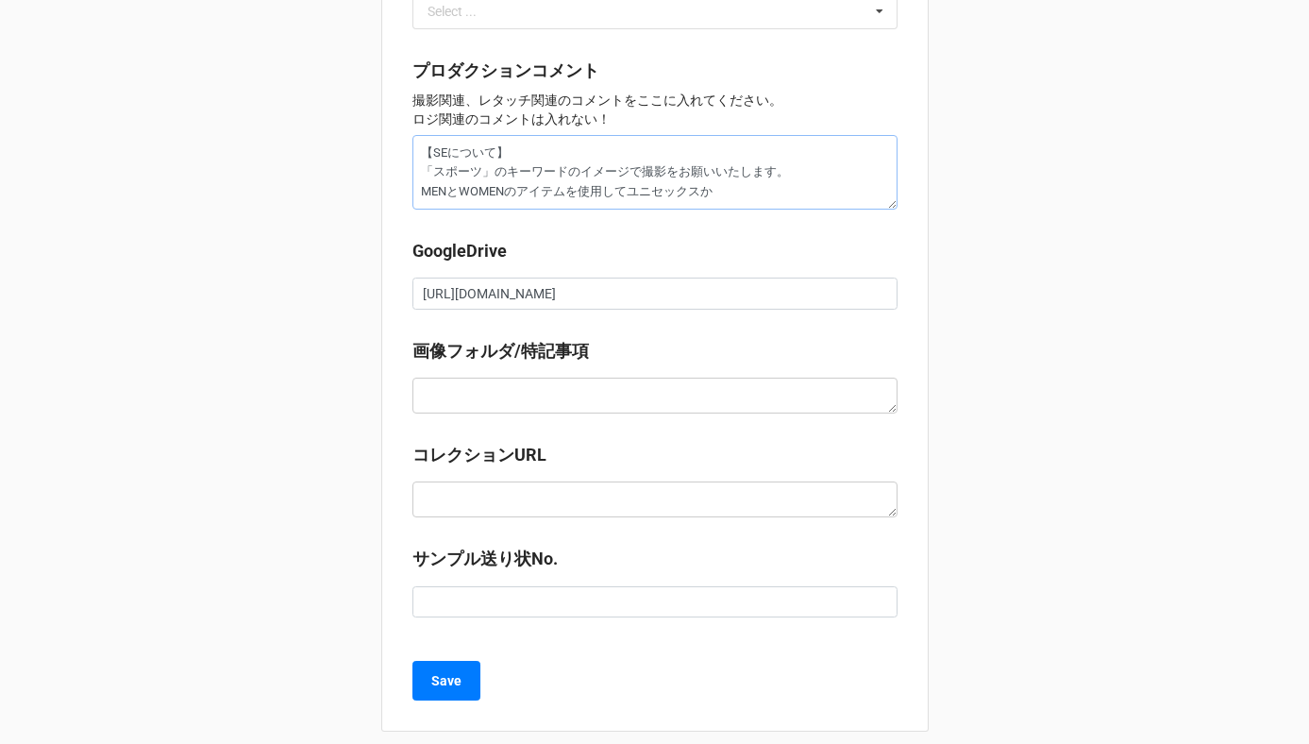
type textarea "x"
type textarea "【SEについて】 「スポーツ」のキーワードのイメージで撮影をお願いいたします。 MENとWOMENのアイテムを使用してユニセックスかn"
type textarea "x"
type textarea "【SEについて】 「スポーツ」のキーワードのイメージで撮影をお願いいたします。 MENとWOMENのアイテムを使用してユニセックスかん"
type textarea "x"
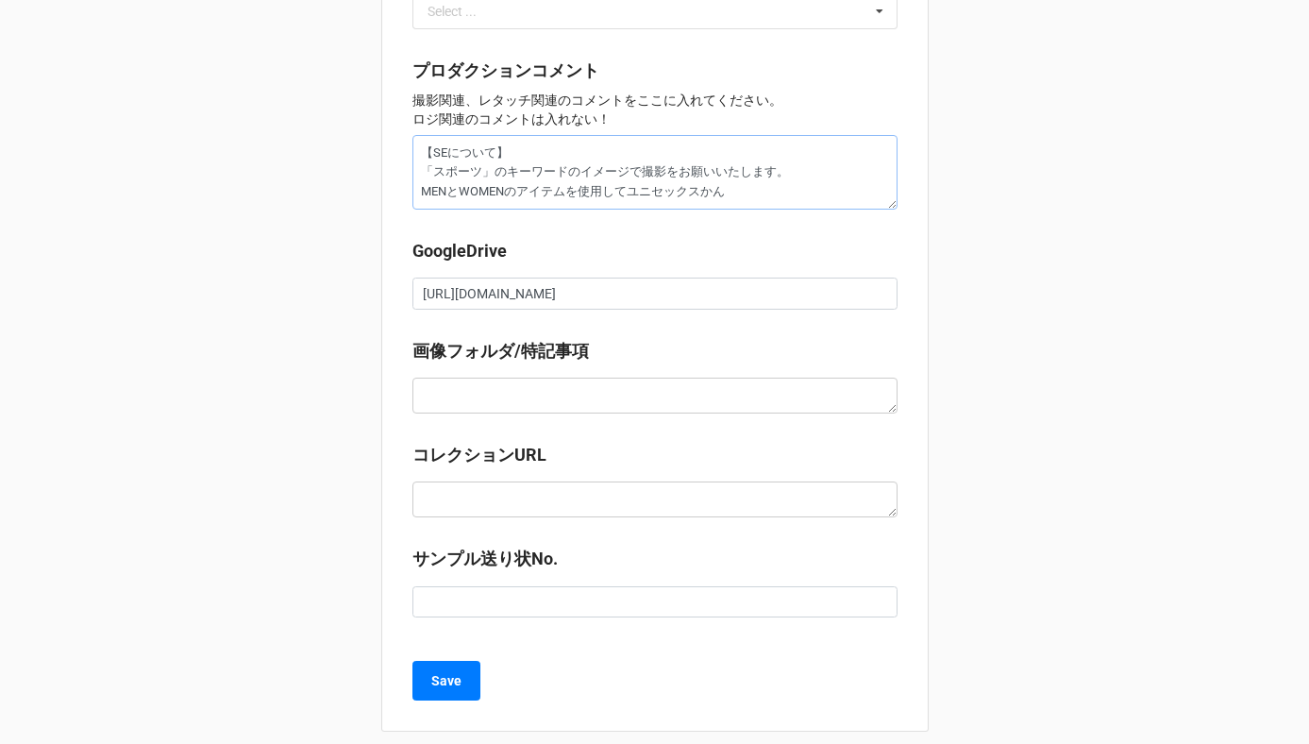
type textarea "【SEについて】 「スポーツ」のキーワードのイメージで撮影をお願いいたします。 MENとWOMENのアイテムを使用してユニセックス感"
type textarea "x"
type textarea "【SEについて】 「スポーツ」のキーワードのイメージで撮影をお願いいたします。 MENとWOMENのアイテムを使用してユニセックス感w"
type textarea "x"
type textarea "【SEについて】 「スポーツ」のキーワードのイメージで撮影をお願いいたします。 MENとWOMENのアイテムを使用してユニセックス感を"
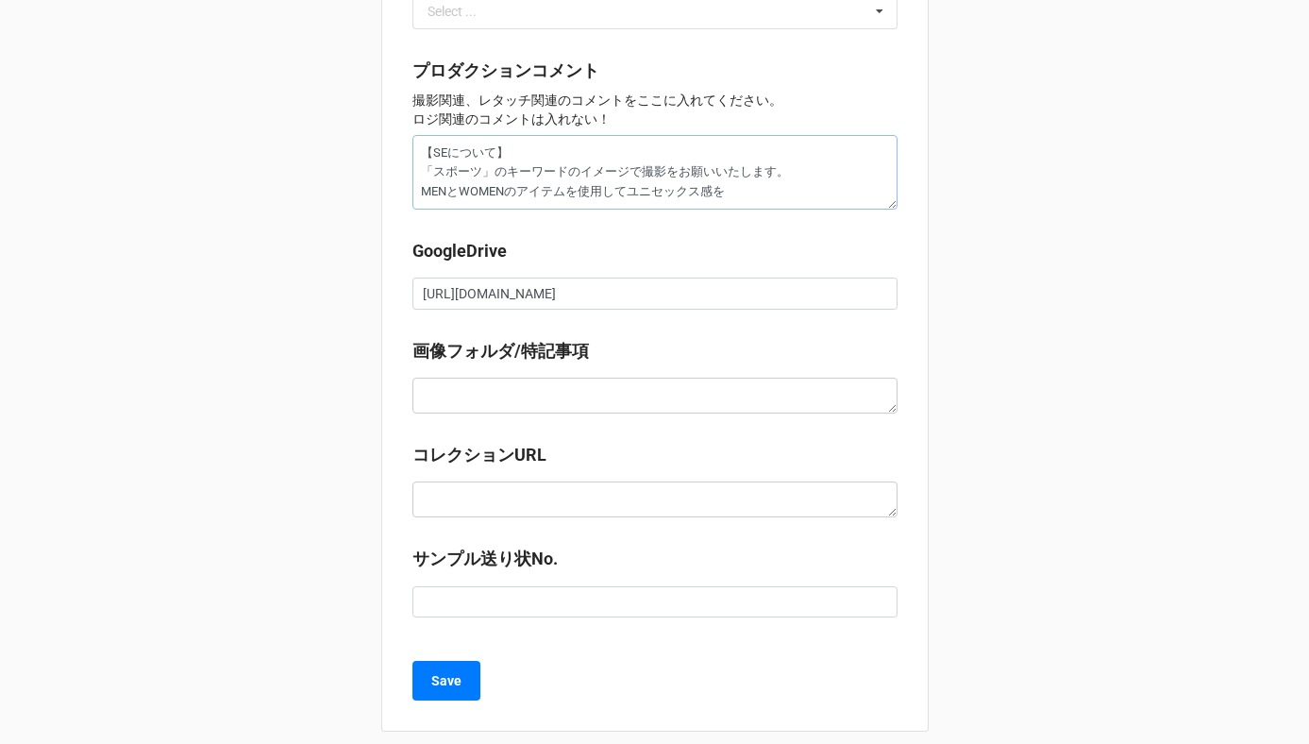
type textarea "x"
type textarea "【SEについて】 「スポーツ」のキーワードのイメージで撮影をお願いいたします。 MENとWOMENのアイテムを使用してユニセックス感"
type textarea "x"
type textarea "【SEについて】 「スポーツ」のキーワードのイメージで撮影をお願いいたします。 MENとWOMENのアイテムを使用してユニセックス"
type textarea "x"
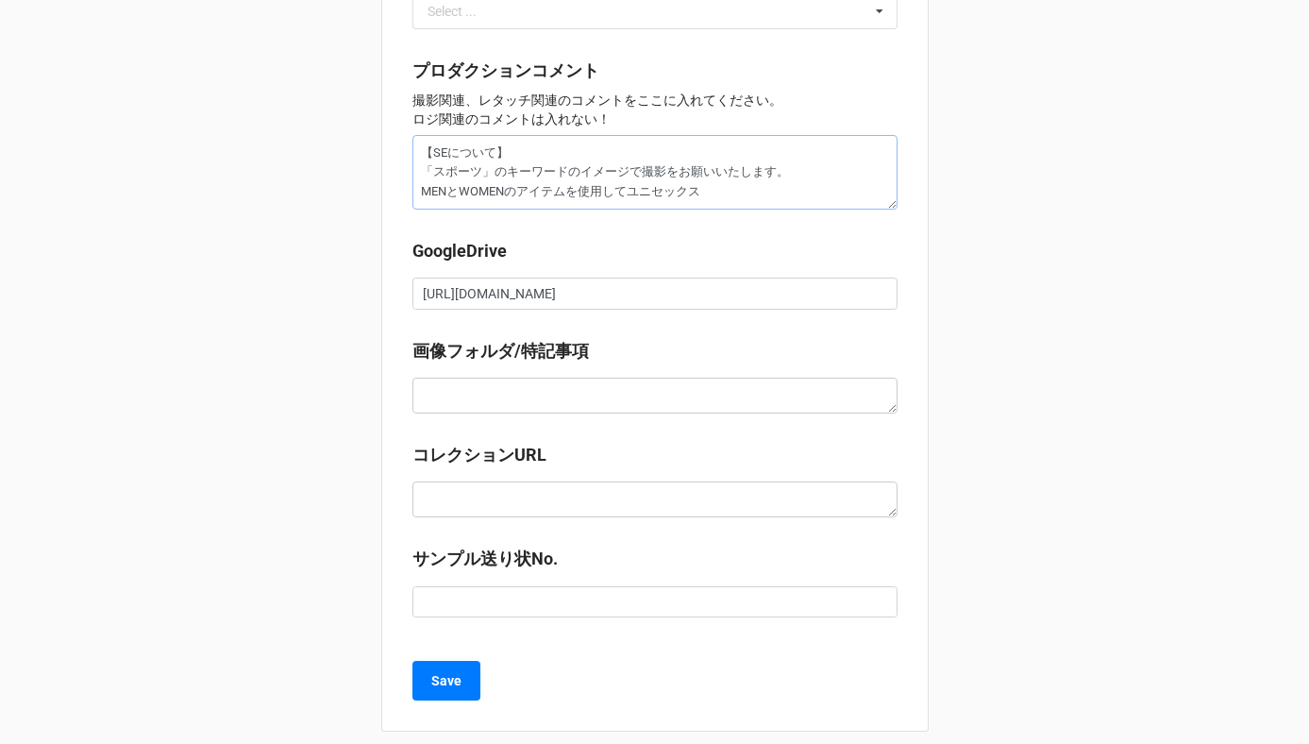
type textarea "【SEについて】 「スポーツ」のキーワードのイメージで撮影をお願いいたします。 MENとWOMENのアイテムを使用してユニセックスn"
type textarea "x"
type textarea "【SEについて】 「スポーツ」のキーワードのイメージで撮影をお願いいたします。 MENとWOMENのアイテムを使用してユニセックスの"
type textarea "x"
type textarea "【SEについて】 「スポーツ」のキーワードのイメージで撮影をお願いいたします。 MENとWOMENのアイテムを使用してユニセックスのふ"
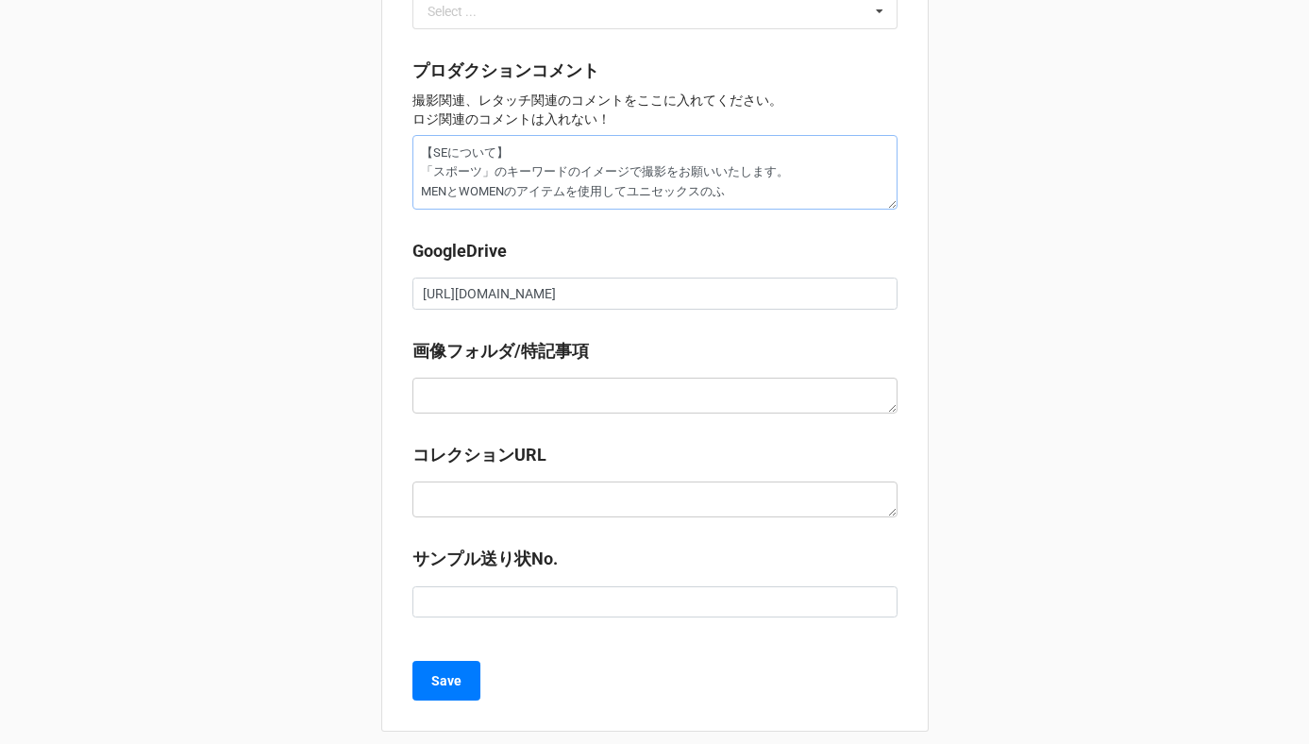
type textarea "x"
type textarea "【SEについて】 「スポーツ」のキーワードのイメージで撮影をお願いいたします。 MENとWOMENのアイテムを使用してユニセックスのふn"
type textarea "x"
type textarea "【SEについて】 「スポーツ」のキーワードのイメージで撮影をお願いいたします。 MENとWOMENのアイテムを使用してユニセックスのふん"
type textarea "x"
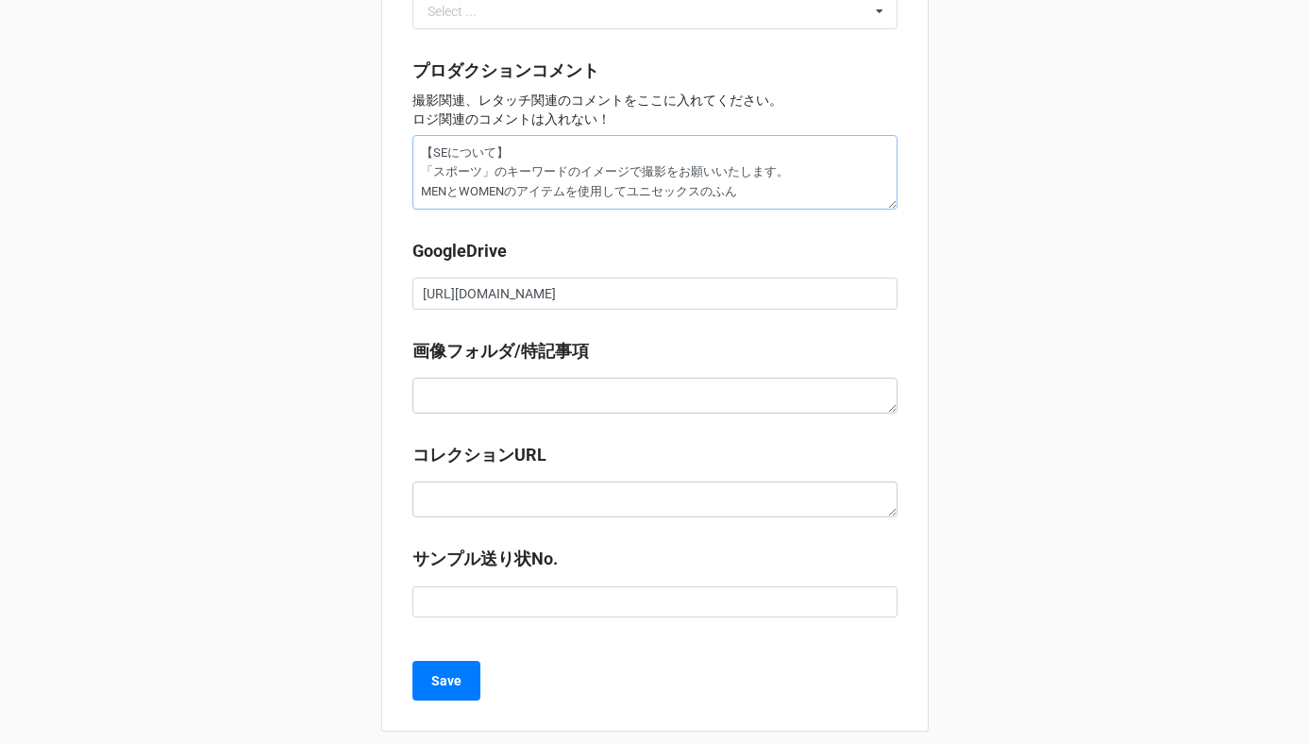
type textarea "【SEについて】 「スポーツ」のキーワードのイメージで撮影をお願いいたします。 MENとWOMENのアイテムを使用してユニセックスのふんい"
type textarea "x"
type textarea "【SEについて】 「スポーツ」のキーワードのイメージで撮影をお願いいたします。 MENとWOMENのアイテムを使用してユニセックスのふんいk"
type textarea "x"
type textarea "【SEについて】 「スポーツ」のキーワードのイメージで撮影をお願いいたします。 MENとWOMENのアイテムを使用してユニセックスの雰囲気"
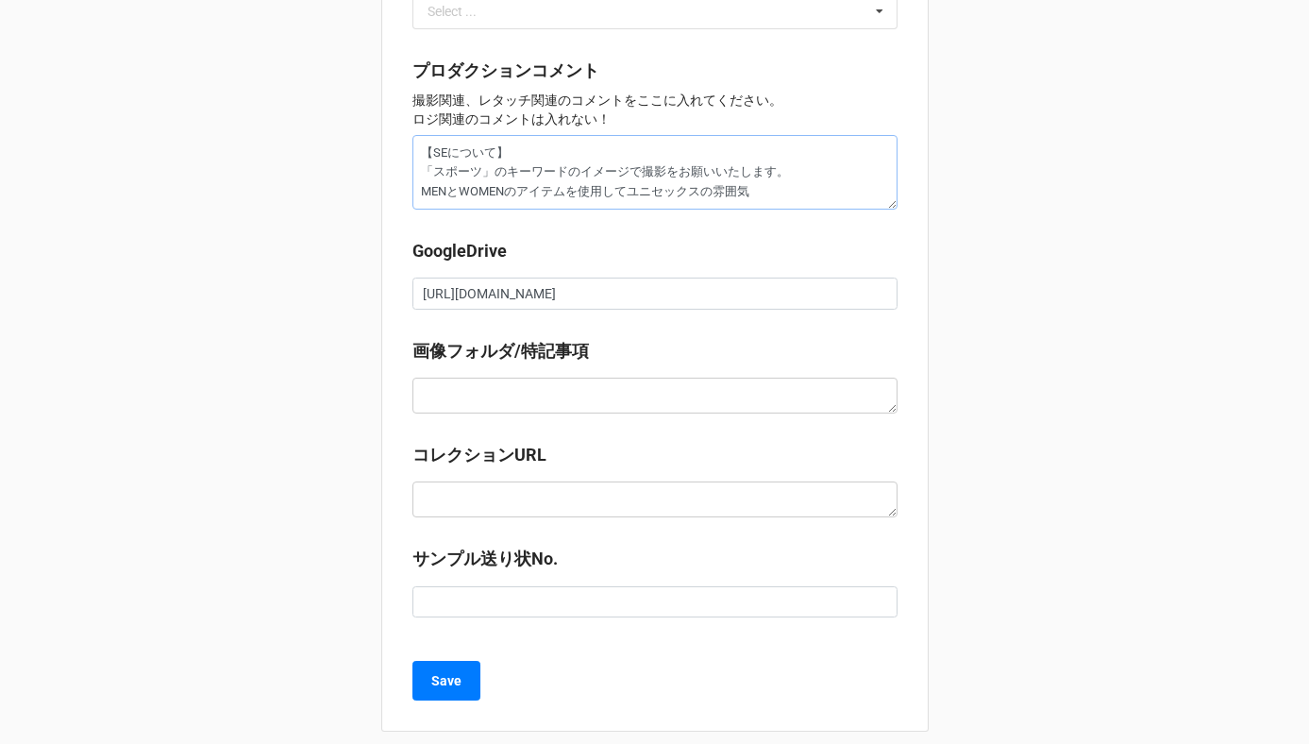
type textarea "x"
type textarea "【SEについて】 「スポーツ」のキーワードのイメージで撮影をお願いいたします。 MENとWOMENのアイテムを使用してユニセックスの雰囲気w"
type textarea "x"
type textarea "【SEについて】 「スポーツ」のキーワードのイメージで撮影をお願いいたします。 MENとWOMENのアイテムを使用してユニセックスの雰囲気を"
type textarea "x"
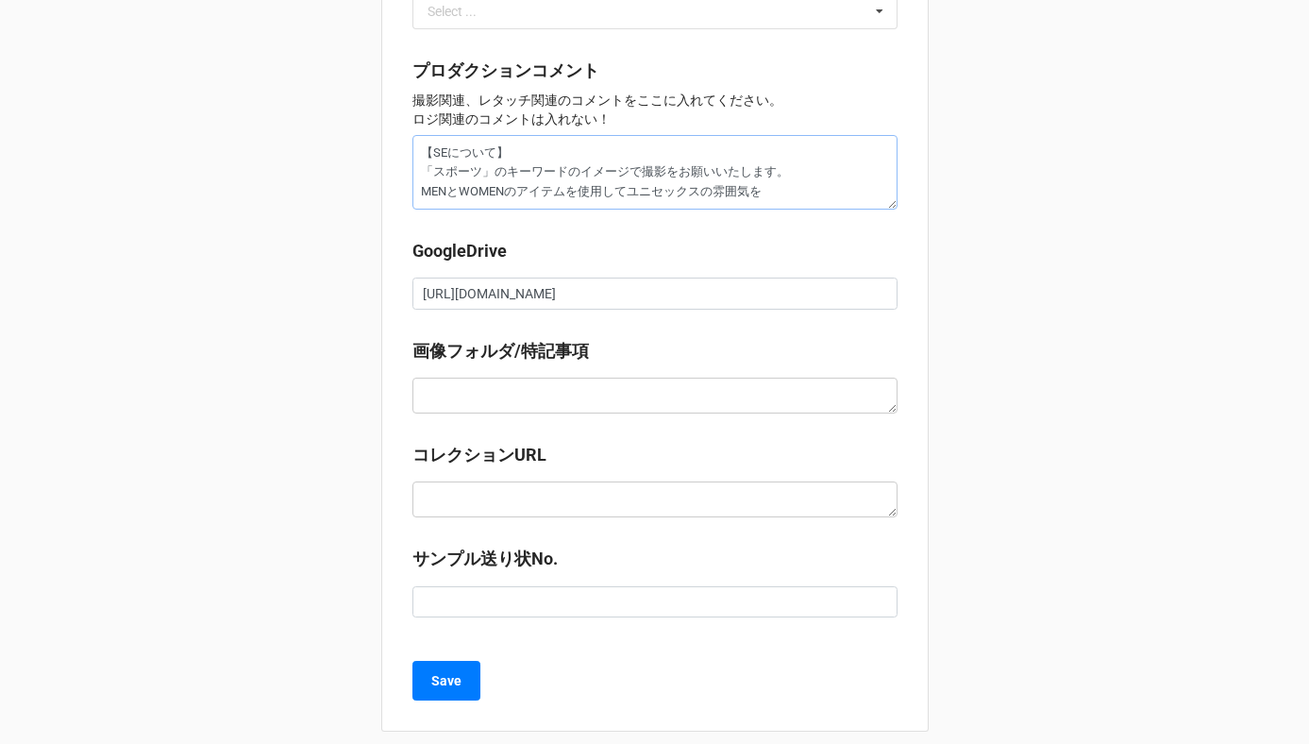
type textarea "【SEについて】 「スポーツ」のキーワードのイメージで撮影をお願いいたします。 MENとWOMENのアイテムを使用してユニセックスの雰囲気をえ"
type textarea "x"
type textarea "【SEについて】 「スポーツ」のキーワードのイメージで撮影をお願いいたします。 MENとWOMENのアイテムを使用してユニセックスの雰囲気をえn"
type textarea "x"
type textarea "【SEについて】 「スポーツ」のキーワードのイメージで撮影をお願いいたします。 MENとWOMENのアイテムを使用してユニセックスの雰囲気をえん"
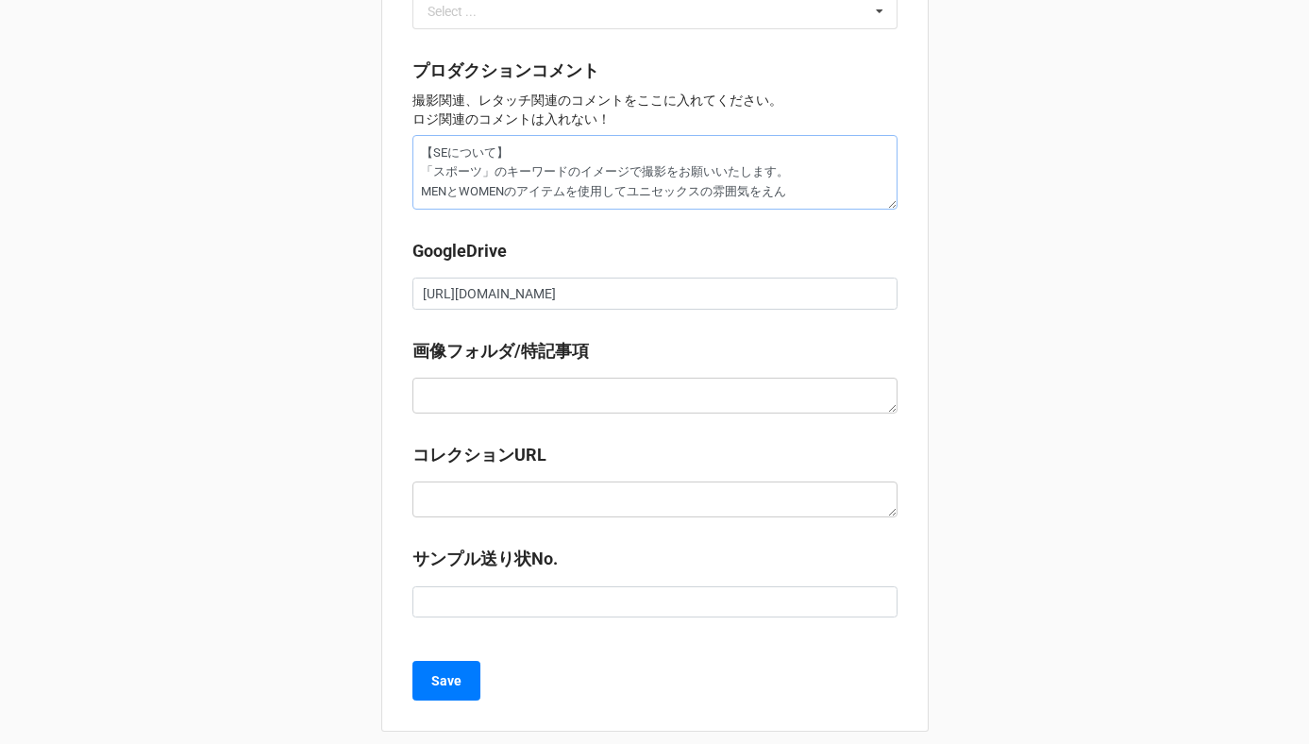
type textarea "x"
type textarea "【SEについて】 「スポーツ」のキーワードのイメージで撮影をお願いいたします。 MENとWOMENのアイテムを使用してユニセックスの雰囲気をえんs"
type textarea "x"
type textarea "【SEについて】 「スポーツ」のキーワードのイメージで撮影をお願いいたします。 MENとWOMENのアイテムを使用してユニセックスの雰囲気をえんsy"
type textarea "x"
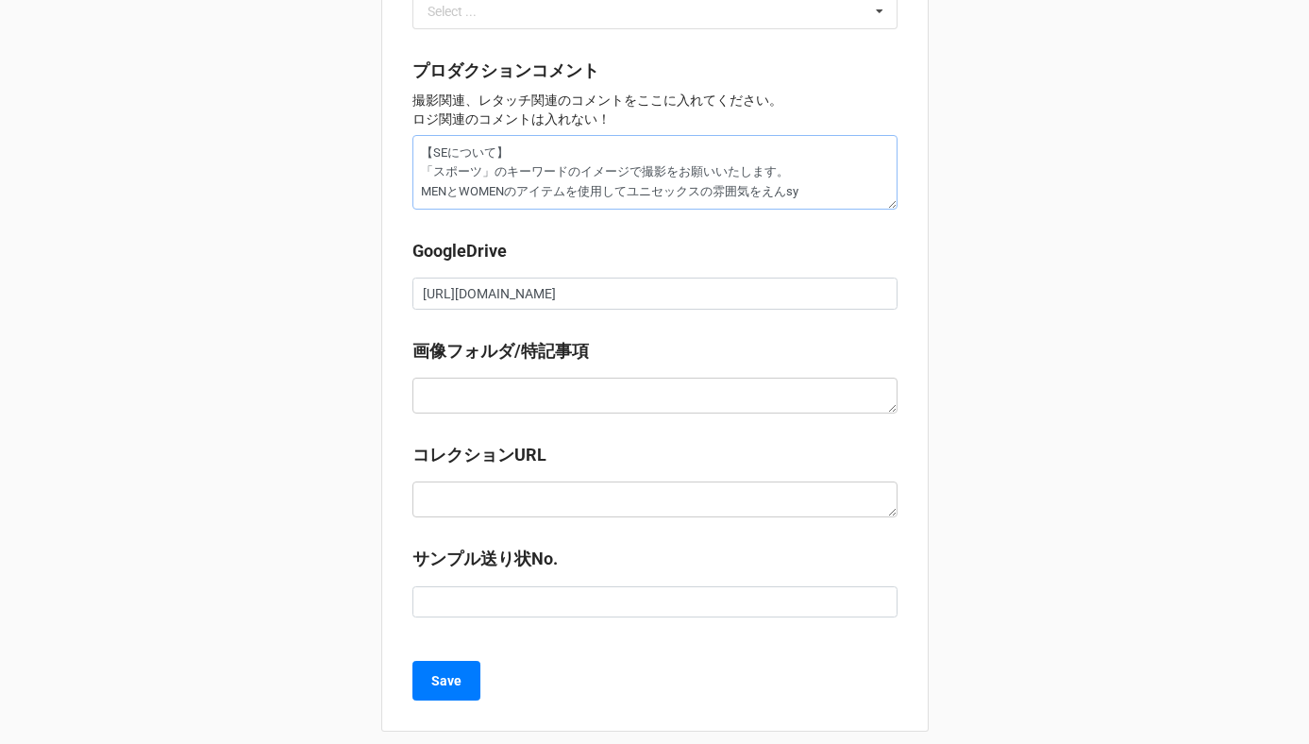
type textarea "【SEについて】 「スポーツ」のキーワードのイメージで撮影をお願いいたします。 MENとWOMENのアイテムを使用してユニセックスの雰囲気をえんしゅ"
type textarea "x"
type textarea "【SEについて】 「スポーツ」のキーワードのイメージで撮影をお願いいたします。 MENとWOMENのアイテムを使用してユニセックスの雰囲気をえんしゅt"
type textarea "x"
type textarea "【SEについて】 「スポーツ」のキーワードのイメージで撮影をお願いいたします。 MENとWOMENのアイテムを使用してユニセックスの雰囲気を演出"
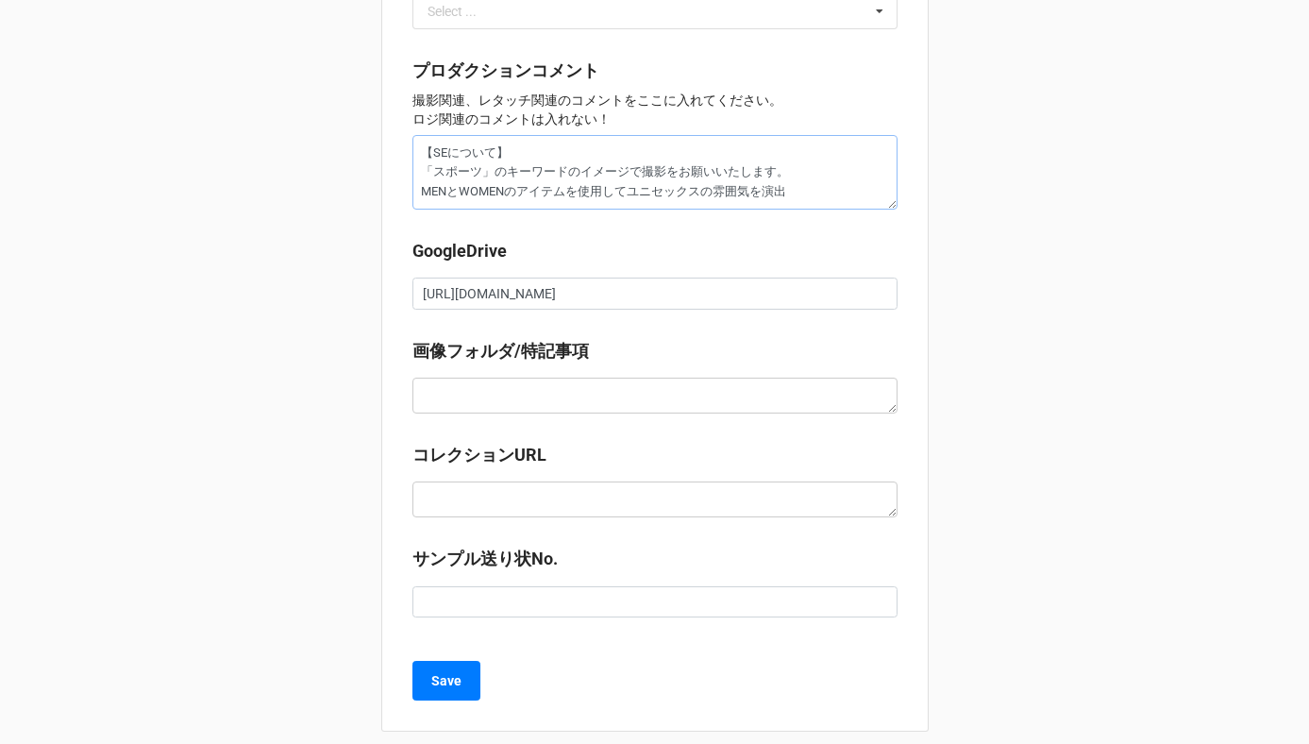
type textarea "x"
type textarea "【SEについて】 「スポーツ」のキーワードのイメージで撮影をお願いいたします。 MENとWOMENのアイテムを使用してユニセックスの雰囲気を演出s"
type textarea "x"
type textarea "【SEについて】 「スポーツ」のキーワードのイメージで撮影をお願いいたします。 MENとWOMENのアイテムを使用してユニセックスの雰囲気を演出sh"
type textarea "x"
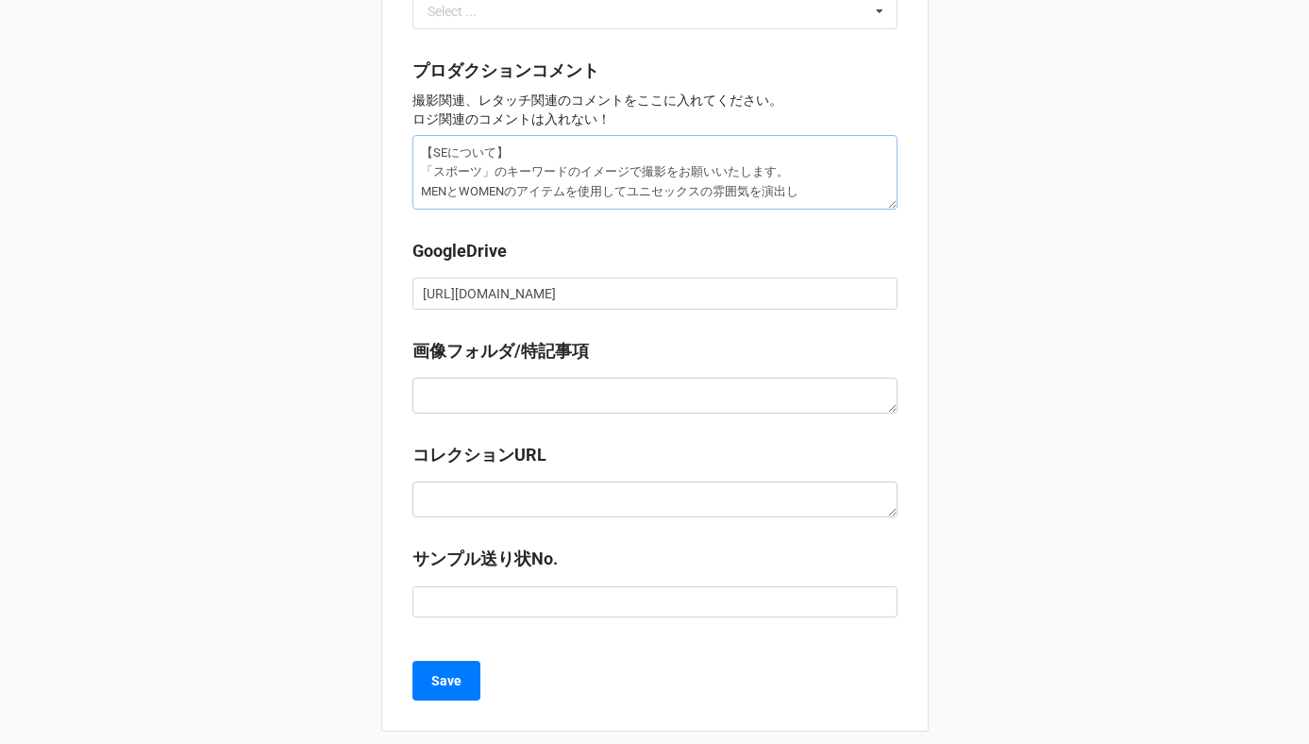
type textarea "【SEについて】 「スポーツ」のキーワードのイメージで撮影をお願いいたします。 MENとWOMENのアイテムを使用してユニセックスの雰囲気を演出しt"
type textarea "x"
type textarea "【SEについて】 「スポーツ」のキーワードのイメージで撮影をお願いいたします。 MENとWOMENのアイテムを使用してユニセックスの雰囲気を演出して"
type textarea "x"
type textarea "【SEについて】 「スポーツ」のキーワードのイメージで撮影をお願いいたします。 MENとWOMENのアイテムを使用してユニセックスの雰囲気を演出してk"
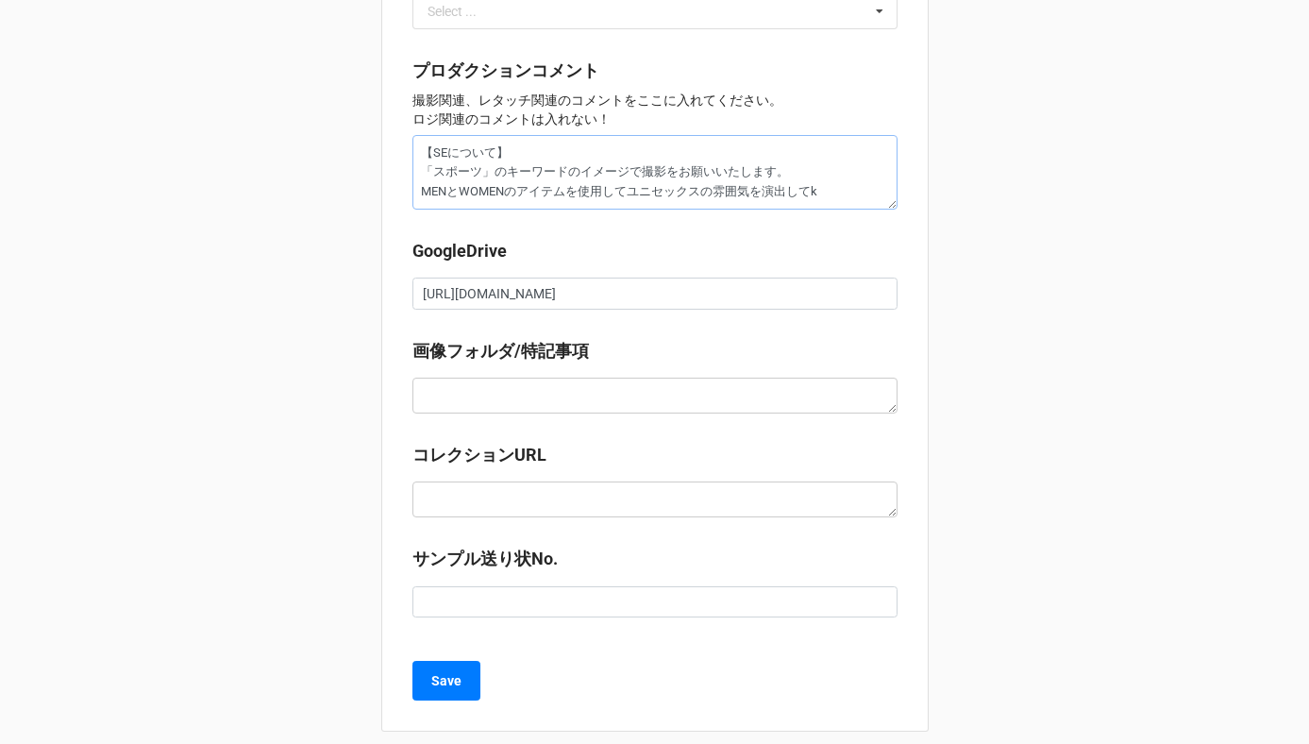
type textarea "x"
type textarea "【SEについて】 「スポーツ」のキーワードのイメージで撮影をお願いいたします。 MENとWOMENのアイテムを使用してユニセックスの雰囲気を演出してく"
type textarea "x"
type textarea "【SEについて】 「スポーツ」のキーワードのイメージで撮影をお願いいたします。 MENとWOMENのアイテムを使用してユニセックスの雰囲気を演出してくだ"
type textarea "x"
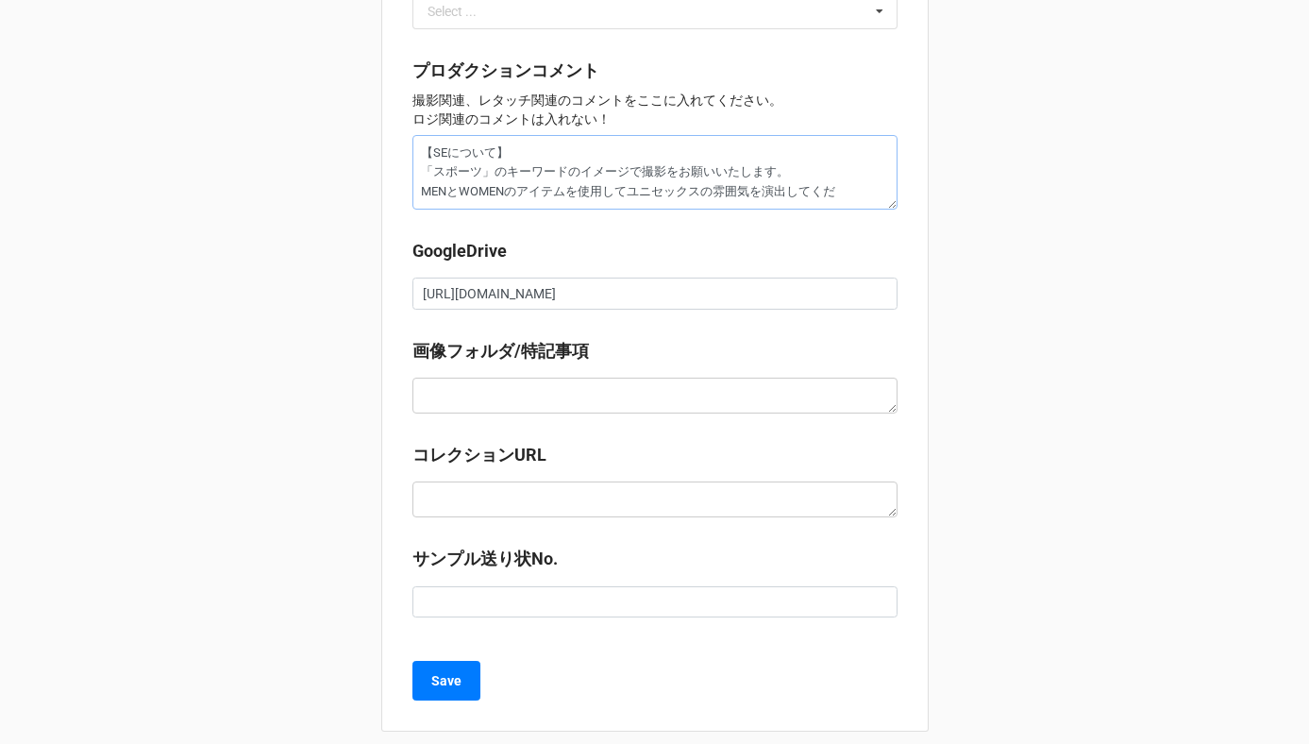
type textarea "【SEについて】 「スポーツ」のキーワードのイメージで撮影をお願いいたします。 MENとWOMENのアイテムを使用してユニセックスの雰囲気を演出してくだs"
type textarea "x"
type textarea "【SEについて】 「スポーツ」のキーワードのイメージで撮影をお願いいたします。 MENとWOMENのアイテムを使用してユニセックスの雰囲気を演出してください"
type textarea "x"
type textarea "【SEについて】 「スポーツ」のキーワードのイメージで撮影をお願いいたします。 MENとWOMENのアイテムを使用してユニセックスの雰囲気を演出してください。"
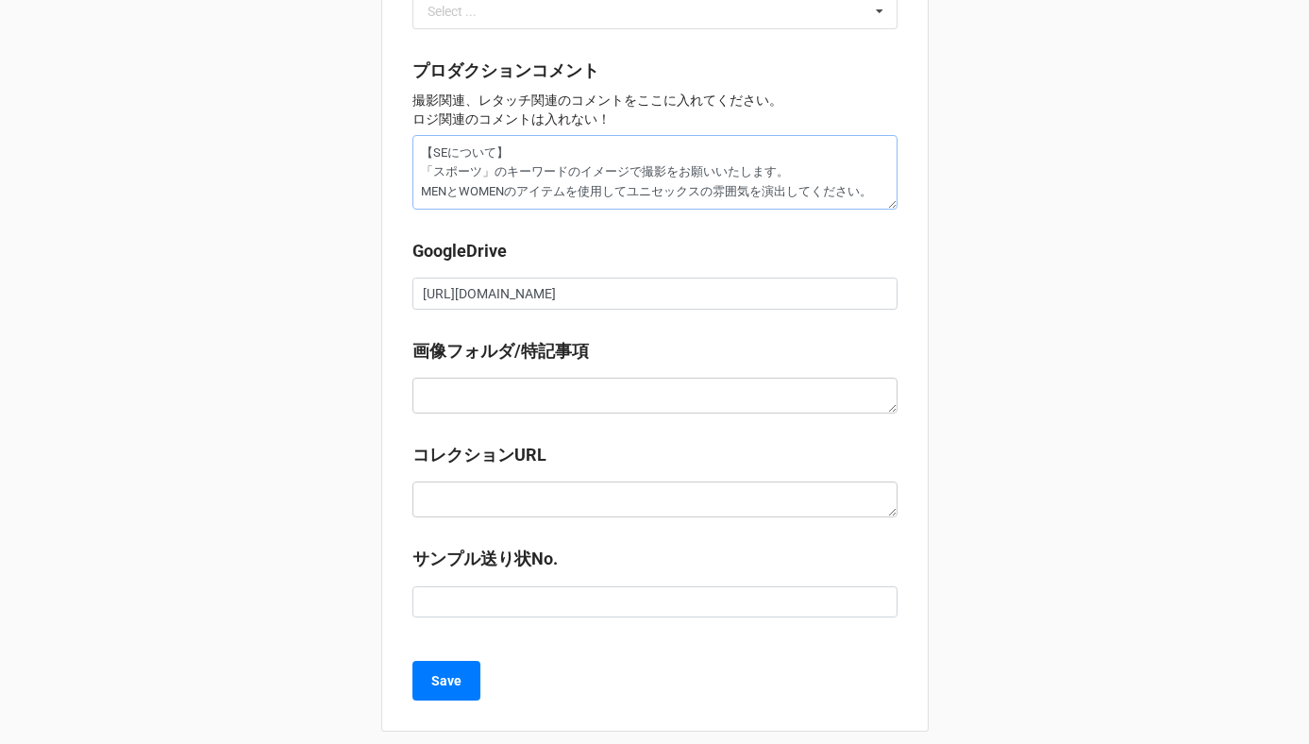
type textarea "x"
type textarea "【SEについて】 「スポーツ」のキーワードのイメージで撮影をお願いいたします。 MENとWOMENのアイテムを使用してユニセックスの雰囲気を演出してください。"
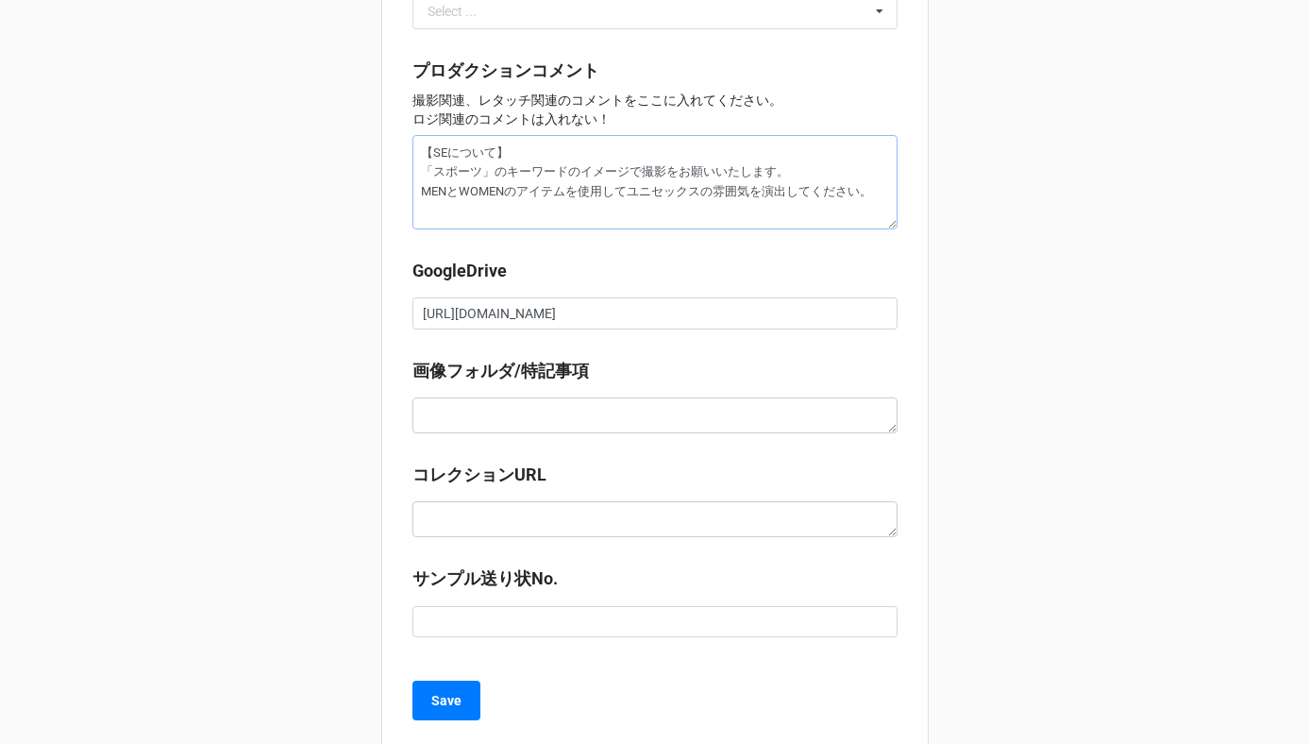
type textarea "x"
type textarea "【SEについて】 「スポーツ」のキーワードのイメージで撮影をお願いいたします。 MENとWOMENのアイテムを使用してユニセックスの雰囲気を演出してください。…"
type textarea "x"
type textarea "【SEについて】 「スポーツ」のキーワードのイメージで撮影をお願いいたします。 MENとWOMENのアイテムを使用してユニセックスの雰囲気を演出してください。…"
type textarea "x"
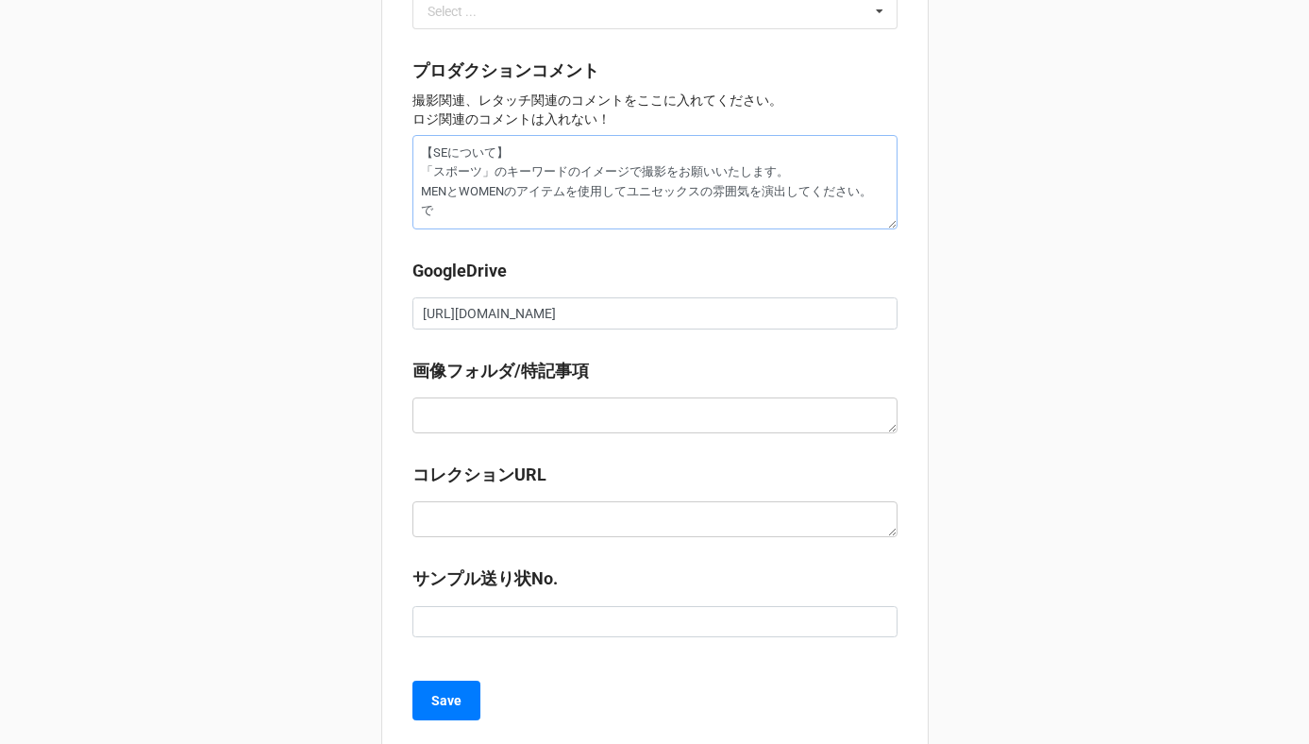
type textarea "【SEについて】 「スポーツ」のキーワードのイメージで撮影をお願いいたします。 MENとWOMENのアイテムを使用してユニセックスの雰囲気を演出してください。…"
type textarea "x"
type textarea "【SEについて】 「スポーツ」のキーワードのイメージで撮影をお願いいたします。 MENとWOMENのアイテムを使用してユニセックスの雰囲気を演出してください。…"
type textarea "x"
type textarea "【SEについて】 「スポーツ」のキーワードのイメージで撮影をお願いいたします。 MENとWOMENのアイテムを使用してユニセックスの雰囲気を演出してください。…"
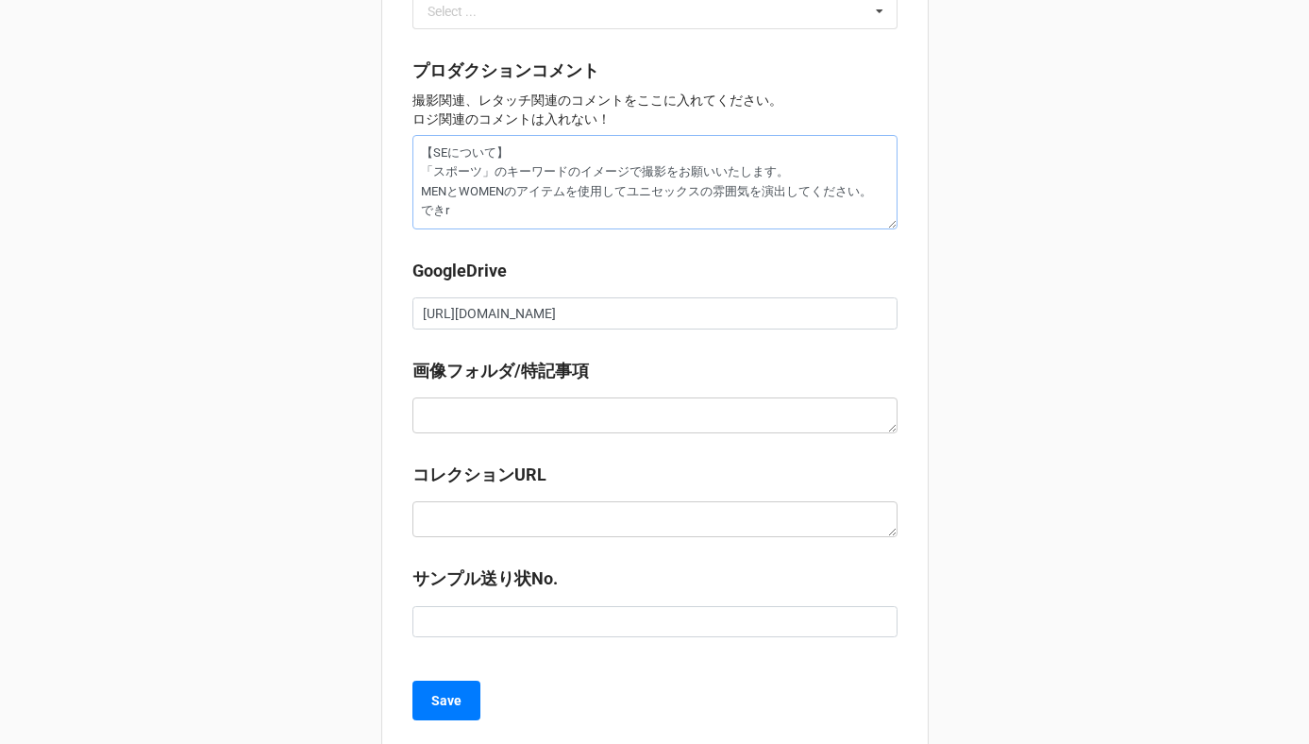
type textarea "x"
type textarea "【SEについて】 「スポーツ」のキーワードのイメージで撮影をお願いいたします。 MENとWOMENのアイテムを使用してユニセックスの雰囲気を演出してください。…"
type textarea "x"
type textarea "【SEについて】 「スポーツ」のキーワードのイメージで撮影をお願いいたします。 MENとWOMENのアイテムを使用してユニセックスの雰囲気を演出してください。…"
type textarea "x"
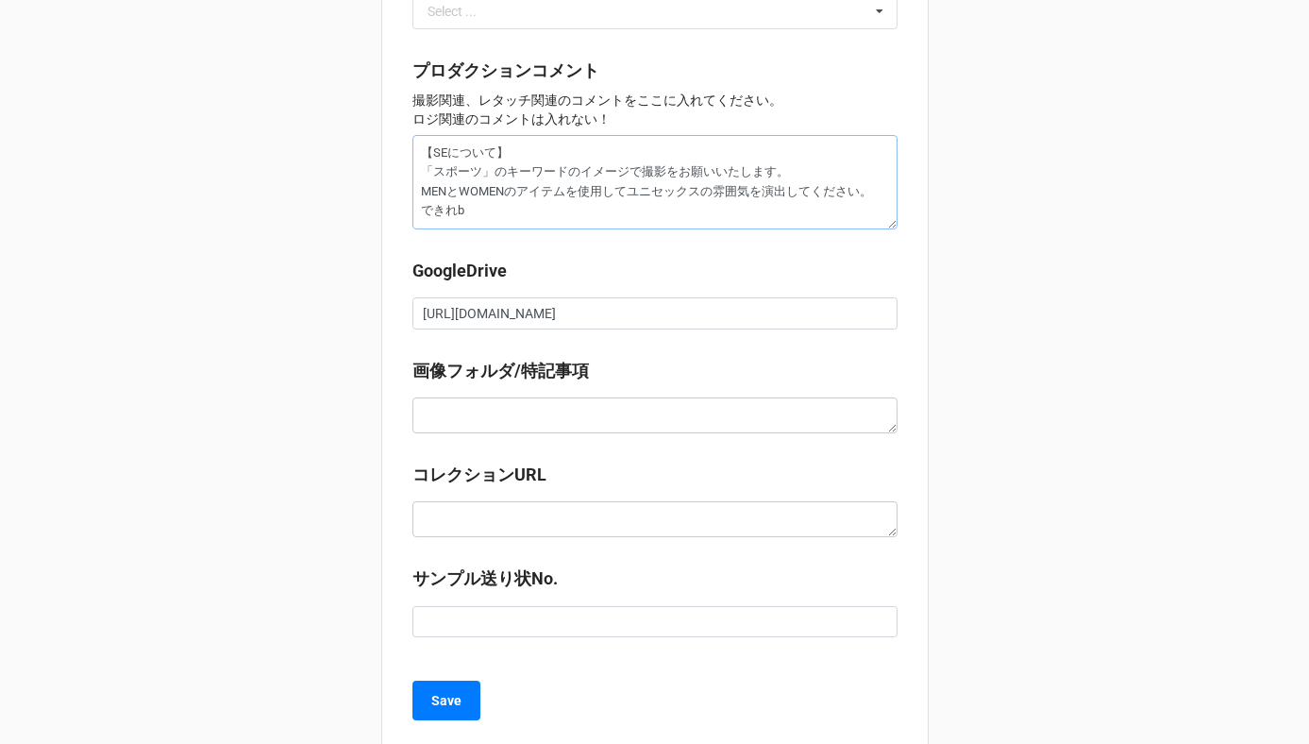
type textarea "【SEについて】 「スポーツ」のキーワードのイメージで撮影をお願いいたします。 MENとWOMENのアイテムを使用してユニセックスの雰囲気を演出してください。…"
type textarea "x"
type textarea "【SEについて】 「スポーツ」のキーワードのイメージで撮影をお願いいたします。 MENとWOMENのアイテムを使用してユニセックスの雰囲気を演出してください。…"
type textarea "x"
type textarea "【SEについて】 「スポーツ」のキーワードのイメージで撮影をお願いいたします。 MENとWOMENのアイテムを使用してユニセックスの雰囲気を演出してください。…"
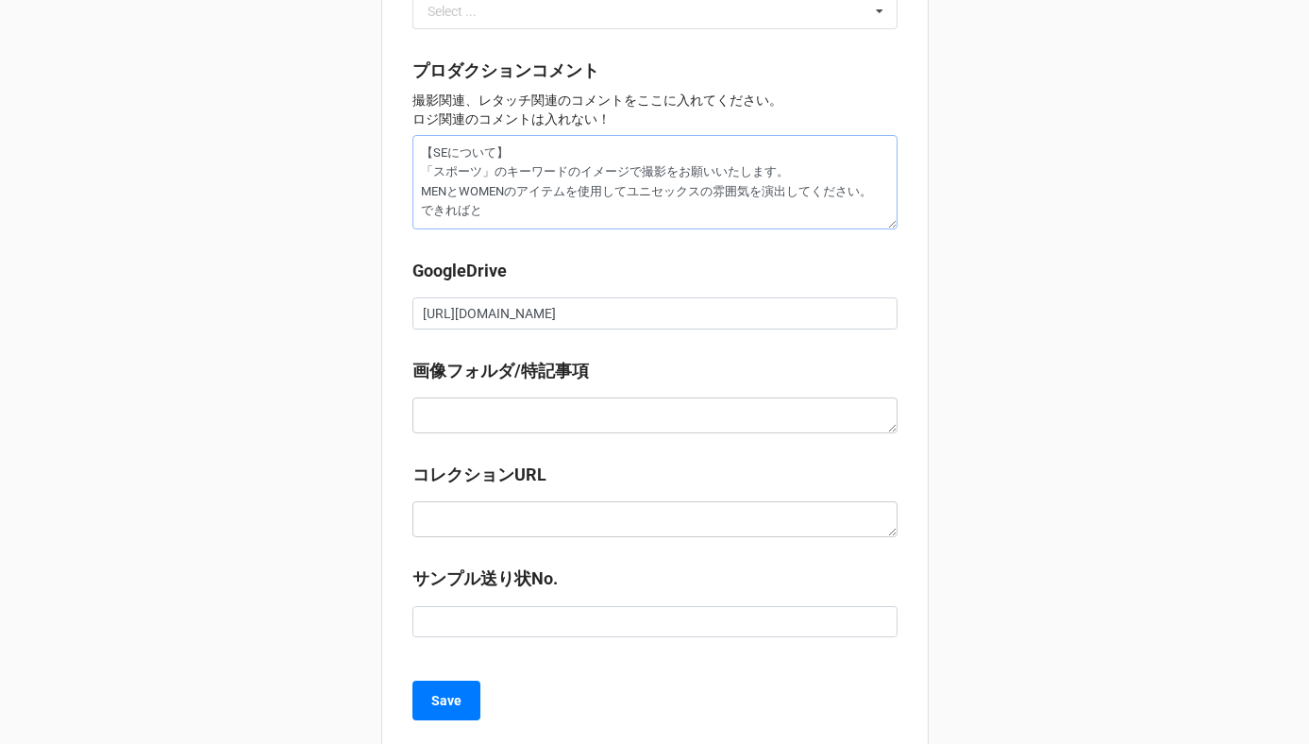
type textarea "x"
type textarea "【SEについて】 「スポーツ」のキーワードのイメージで撮影をお願いいたします。 MENとWOMENのアイテムを使用してユニセックスの雰囲気を演出してください。…"
type textarea "x"
type textarea "【SEについて】 「スポーツ」のキーワードのイメージで撮影をお願いいたします。 MENとWOMENのアイテムを使用してユニセックスの雰囲気を演出してください。…"
type textarea "x"
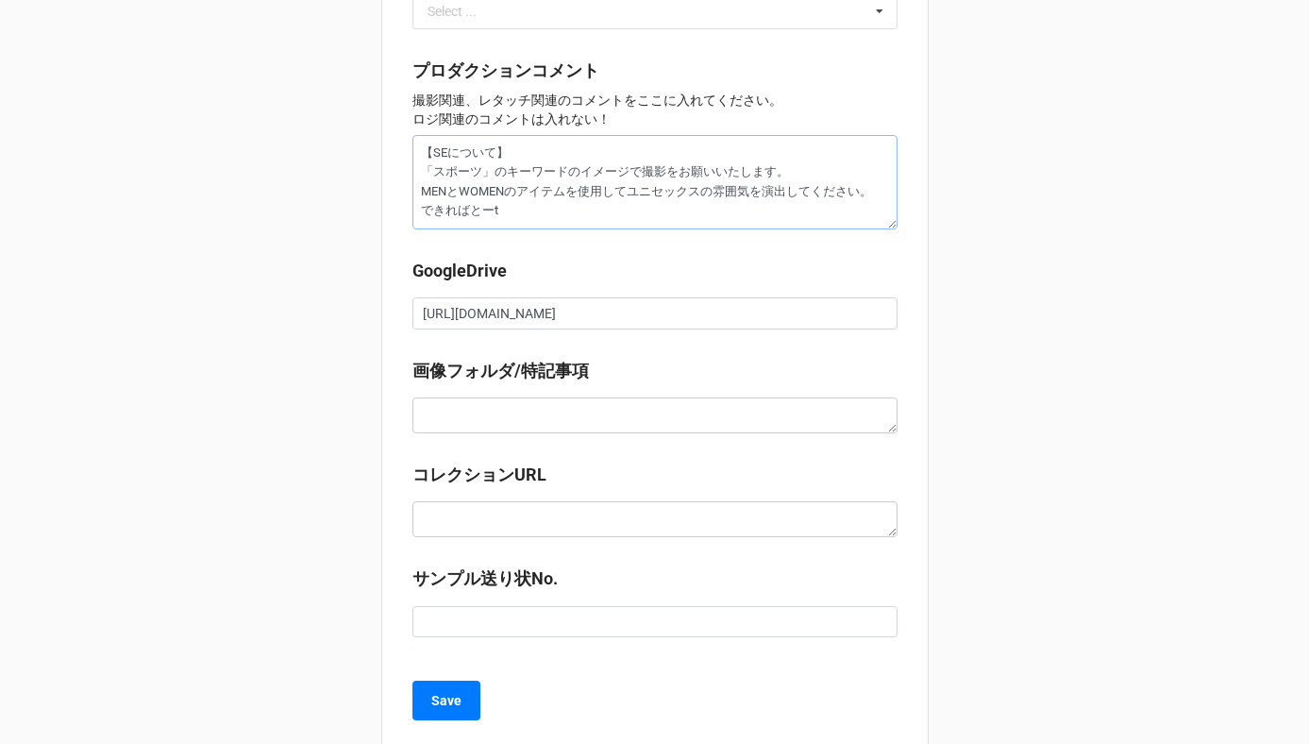
type textarea "【SEについて】 「スポーツ」のキーワードのイメージで撮影をお願いいたします。 MENとWOMENのアイテムを使用してユニセックスの雰囲気を演出してください。…"
type textarea "x"
type textarea "【SEについて】 「スポーツ」のキーワードのイメージで撮影をお願いいたします。 MENとWOMENのアイテムを使用してユニセックスの雰囲気を演出してください。…"
type textarea "x"
type textarea "【SEについて】 「スポーツ」のキーワードのイメージで撮影をお願いいたします。 MENとWOMENのアイテムを使用してユニセックスの雰囲気を演出してください。…"
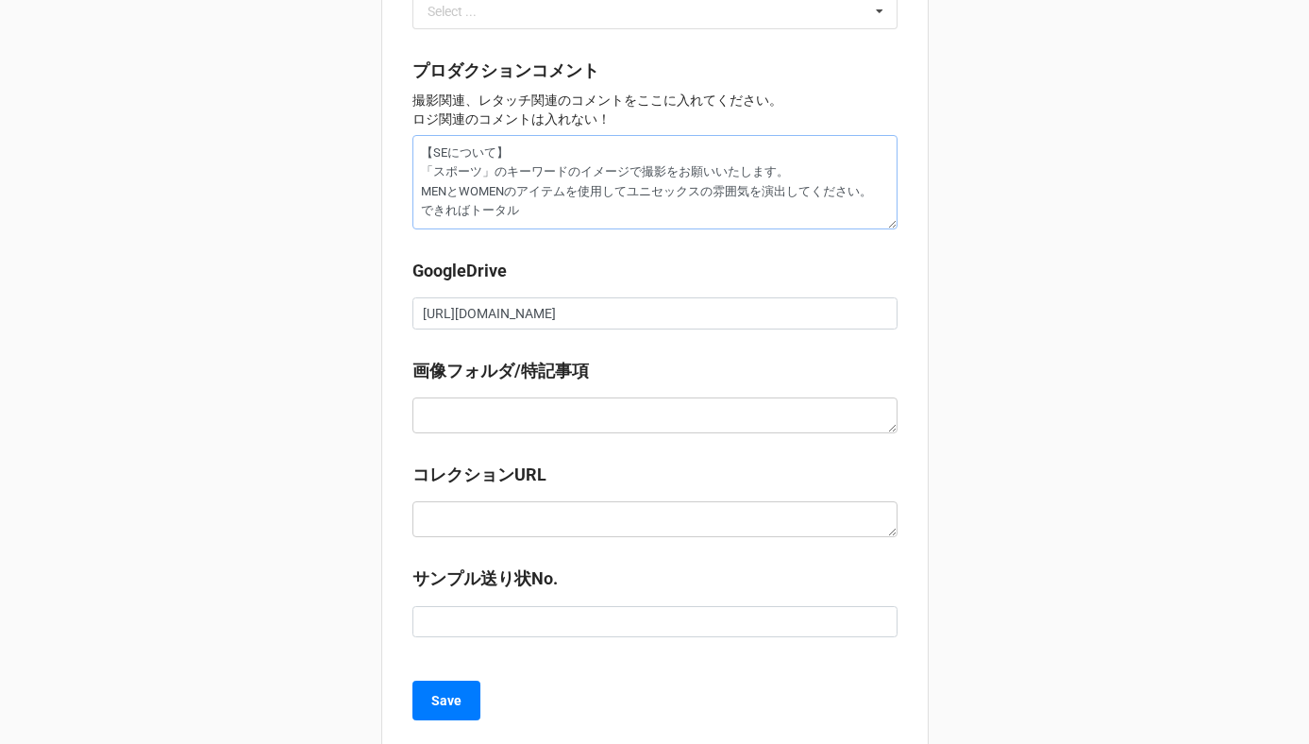
type textarea "x"
click at [443, 705] on b "Save" at bounding box center [446, 701] width 30 height 20
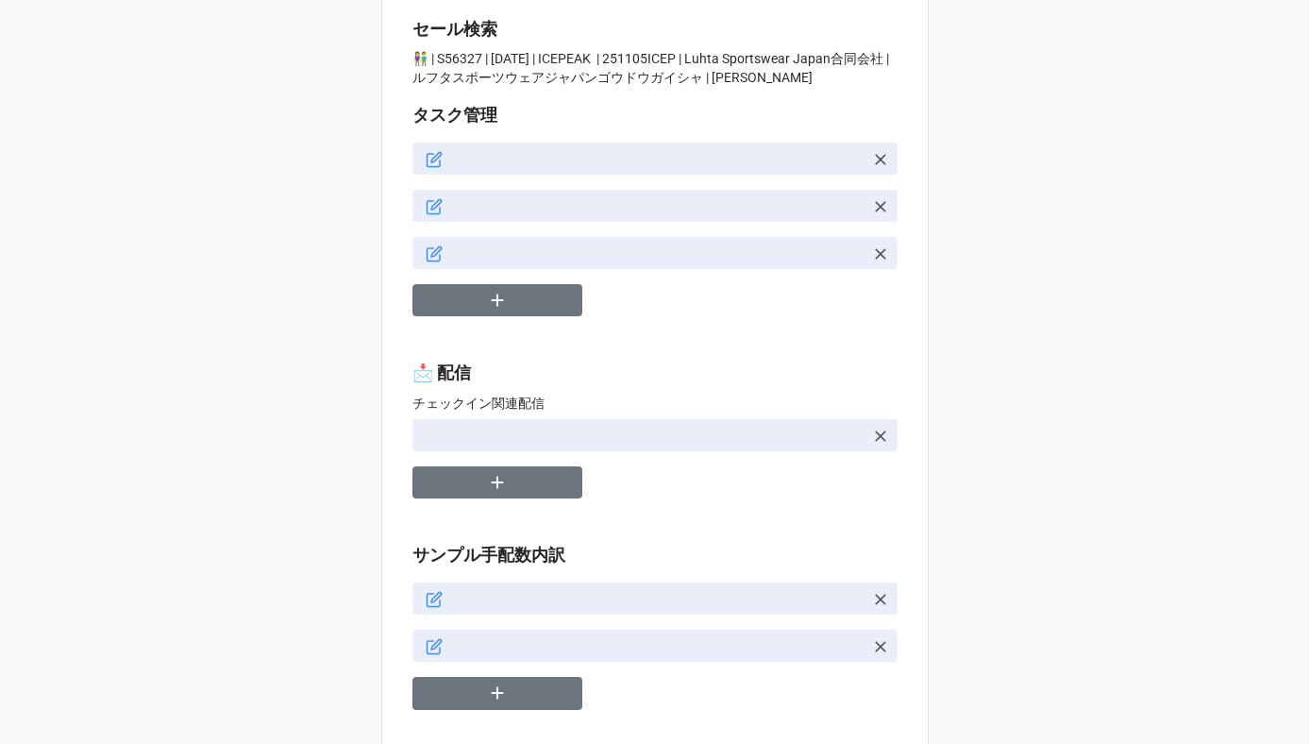
scroll to position [31, 0]
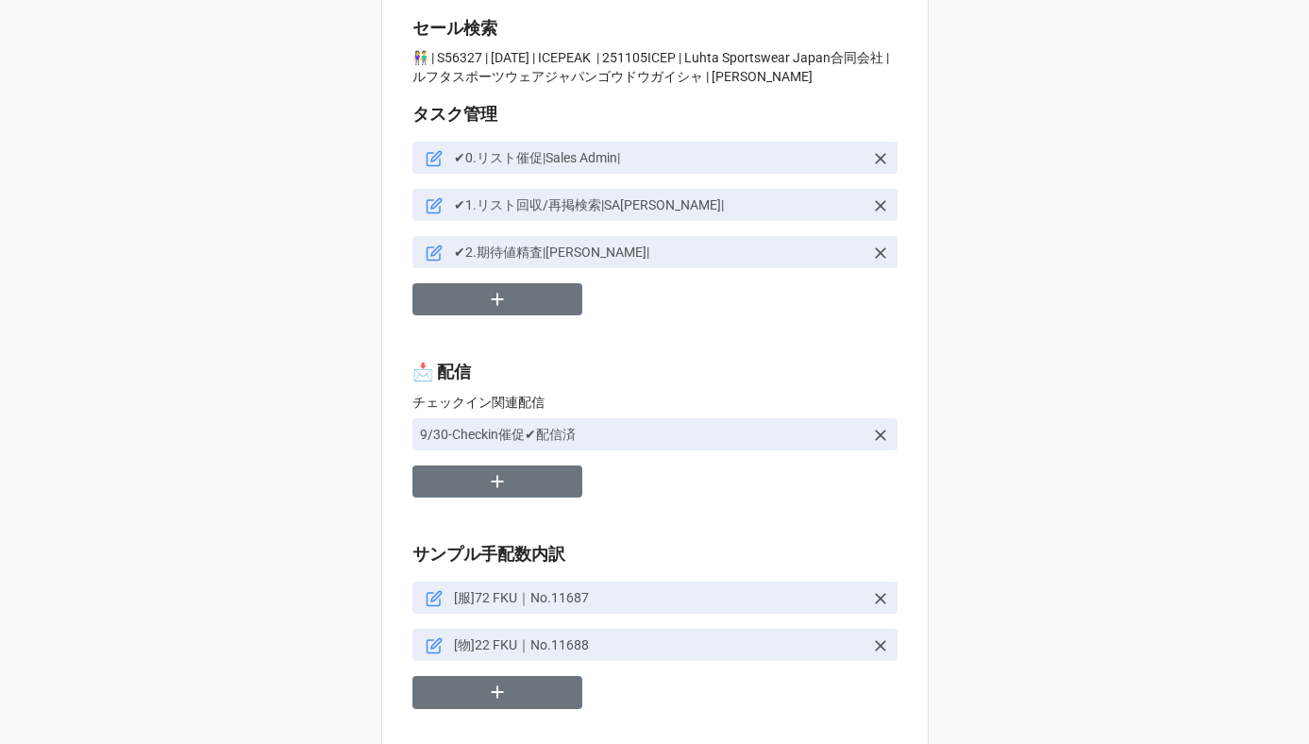
type textarea "x"
